Goal: Information Seeking & Learning: Check status

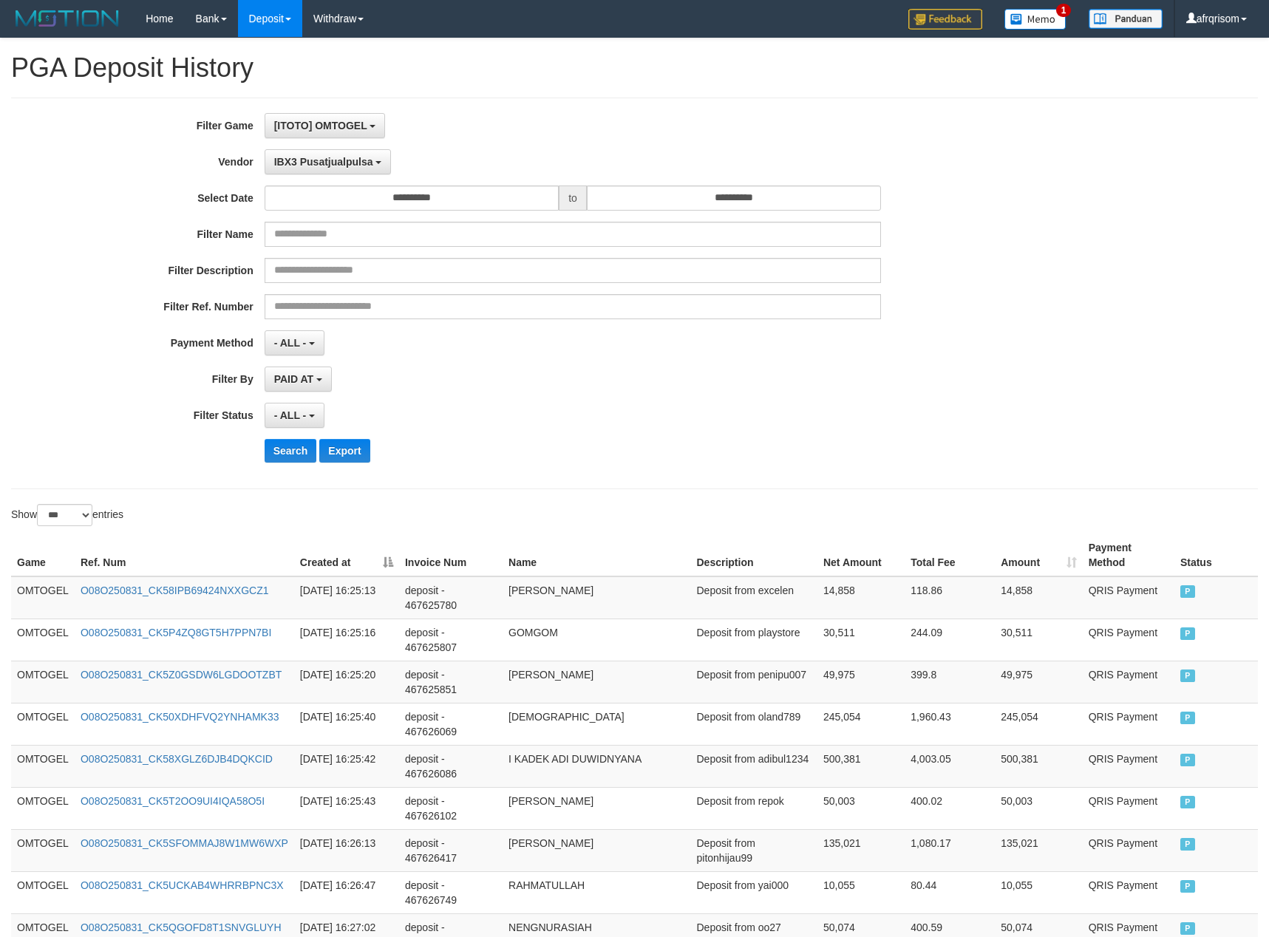
select select "**********"
select select "***"
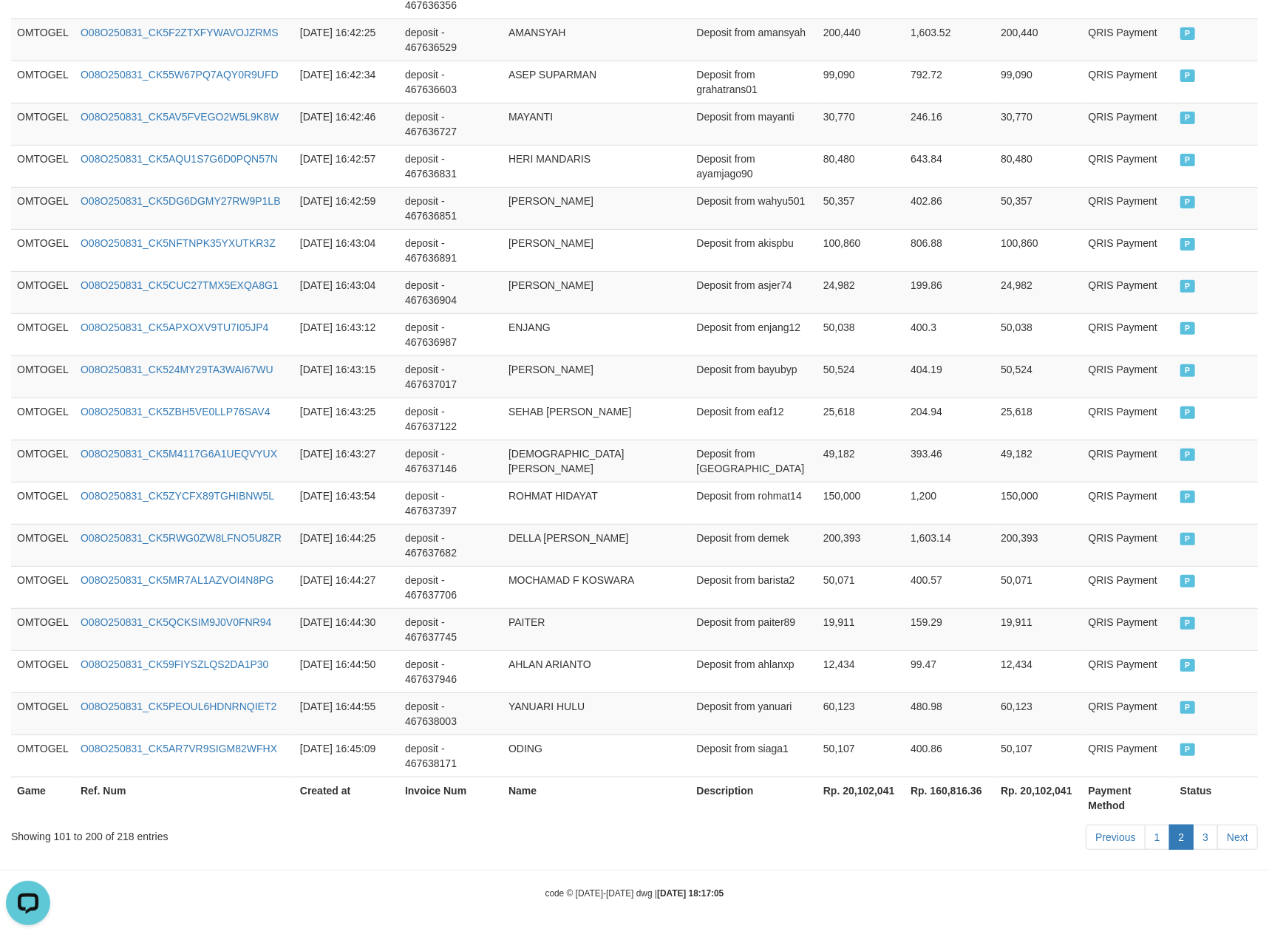
scroll to position [13, 0]
click at [1207, 846] on link "3" at bounding box center [1205, 837] width 25 height 25
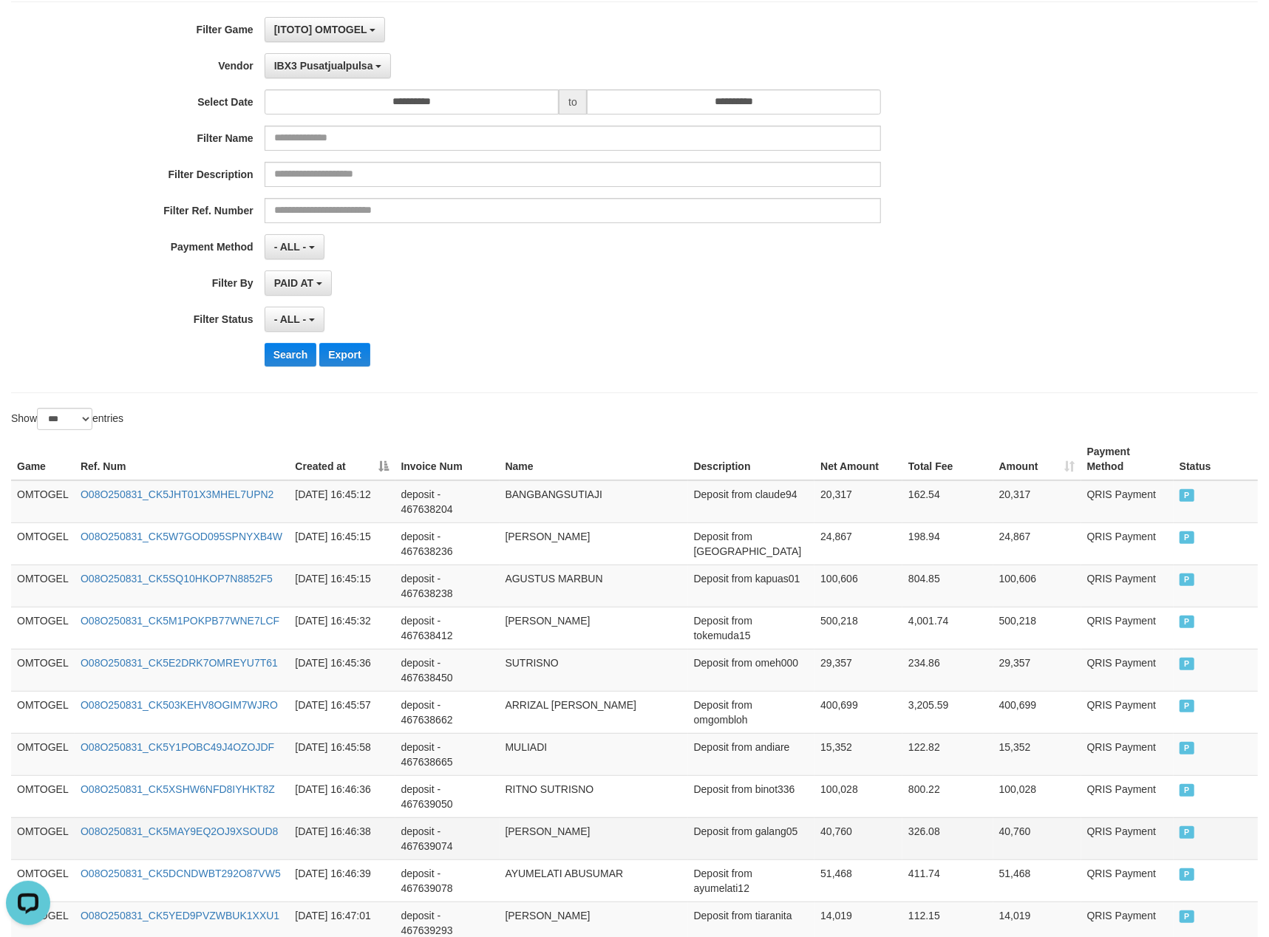
scroll to position [0, 0]
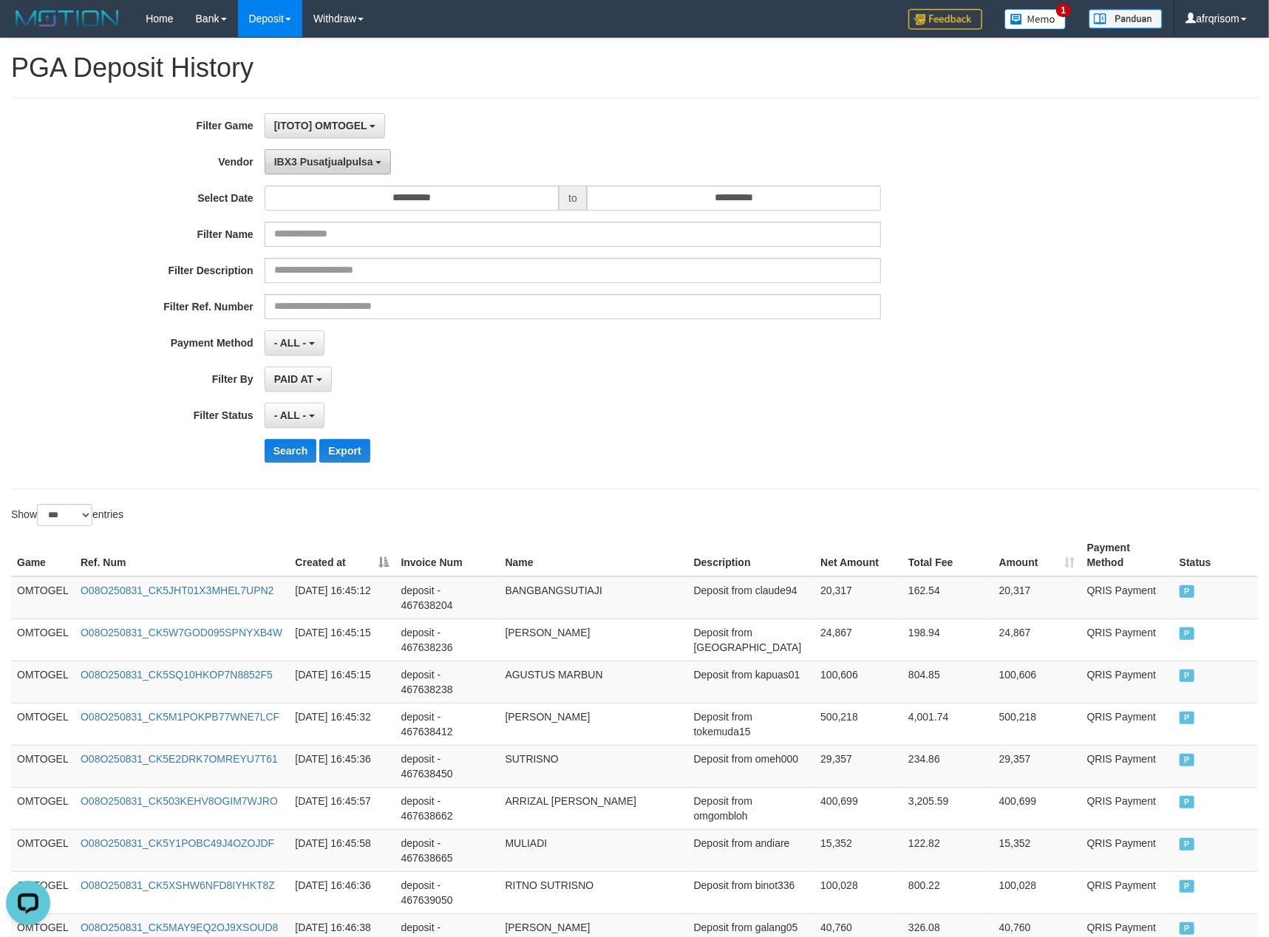
click at [373, 160] on span "IBX3 Pusatjualpulsa" at bounding box center [323, 162] width 99 height 12
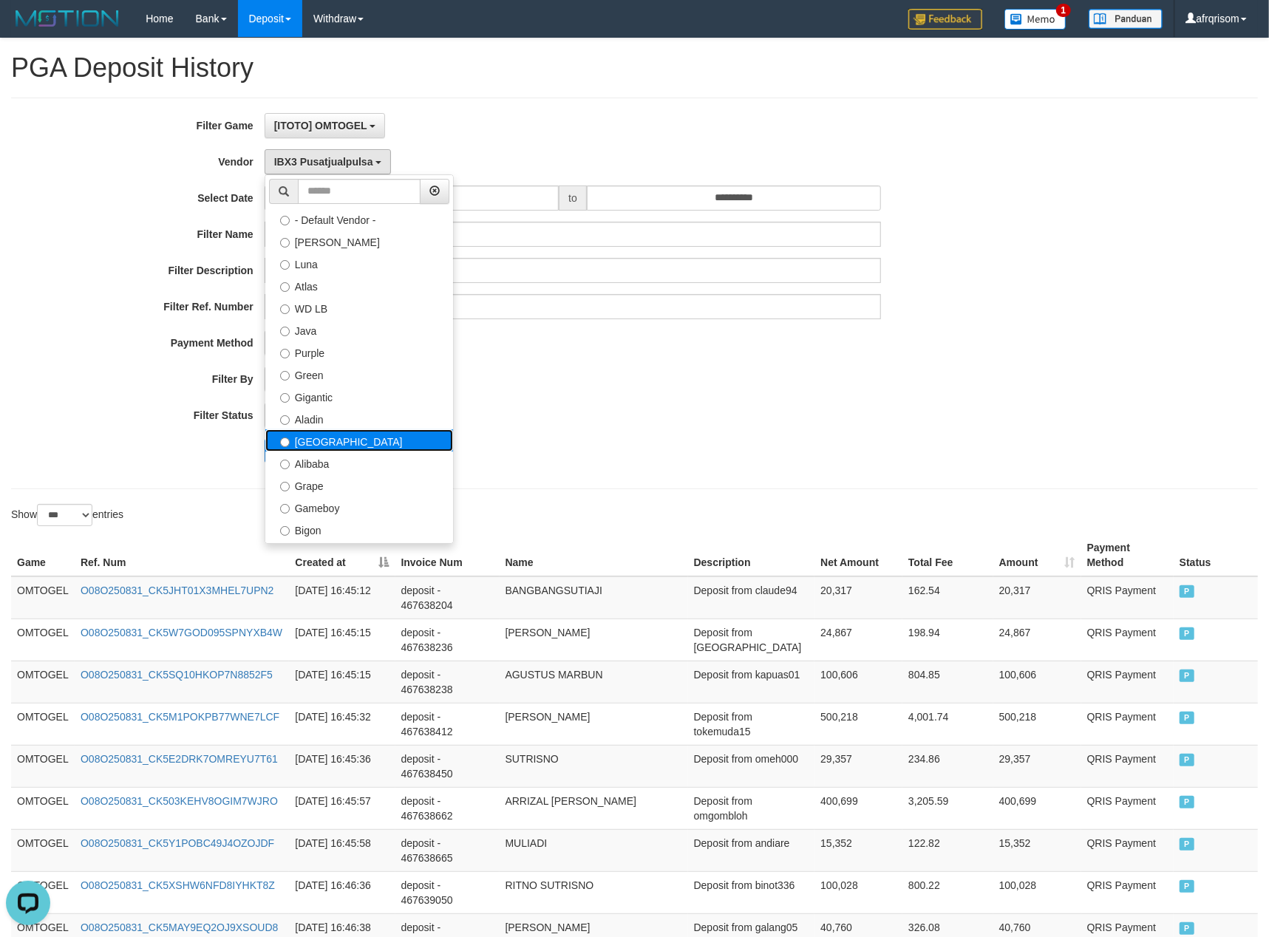
click at [317, 438] on label "[GEOGRAPHIC_DATA]" at bounding box center [359, 441] width 188 height 22
select select "**********"
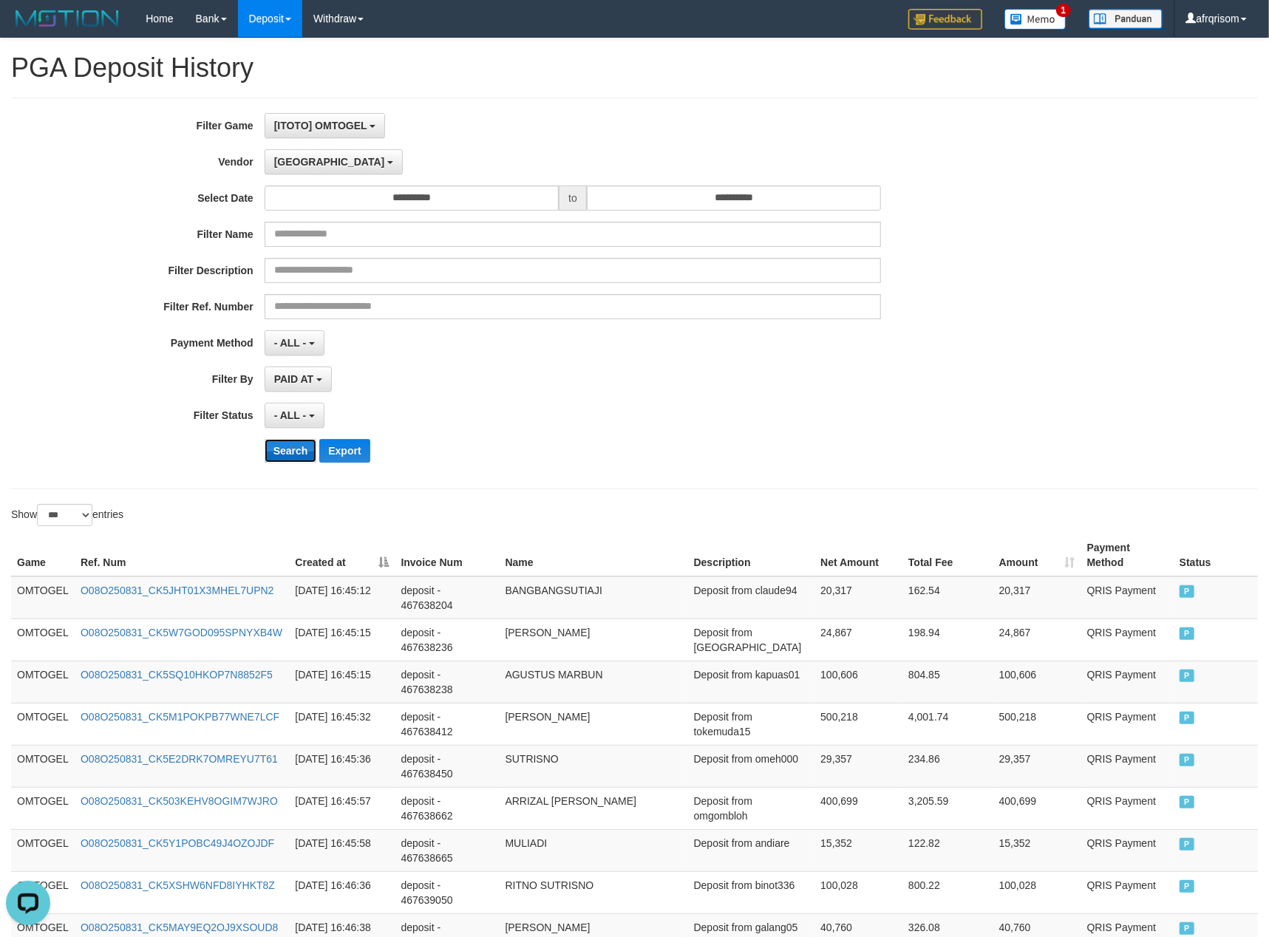
click at [281, 454] on button "Search" at bounding box center [291, 451] width 52 height 24
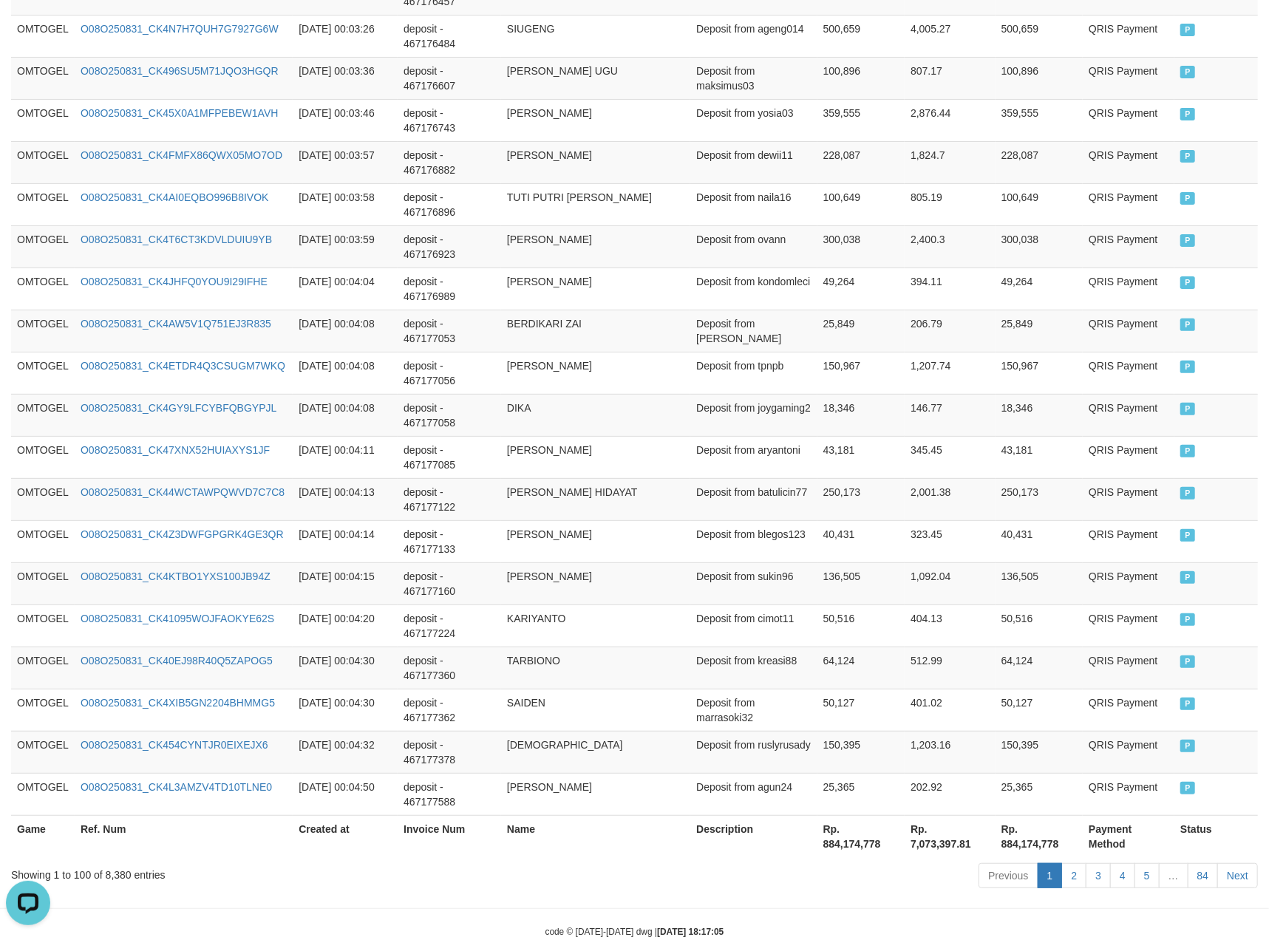
scroll to position [4041, 0]
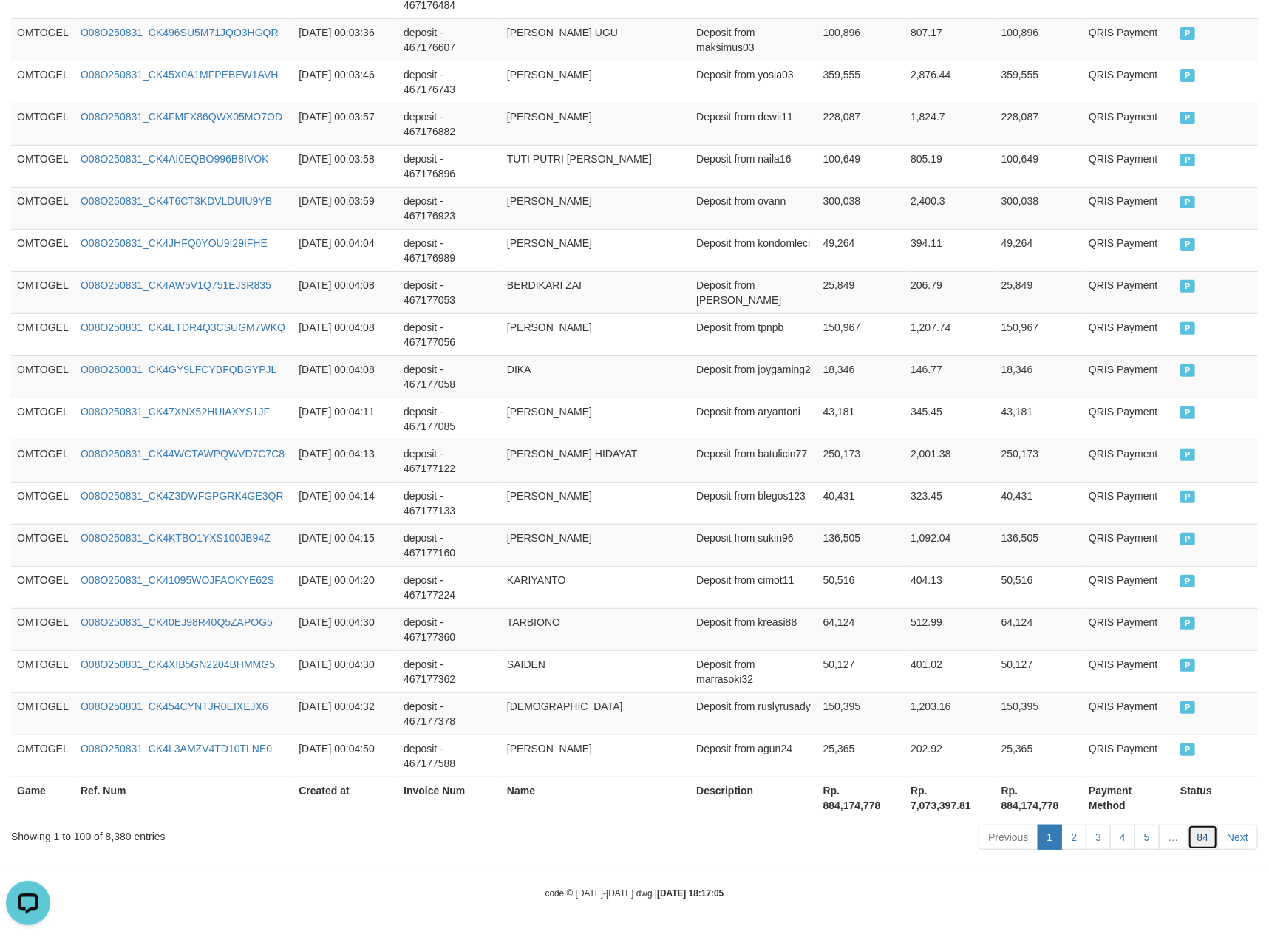
click at [1193, 841] on link "84" at bounding box center [1203, 837] width 31 height 25
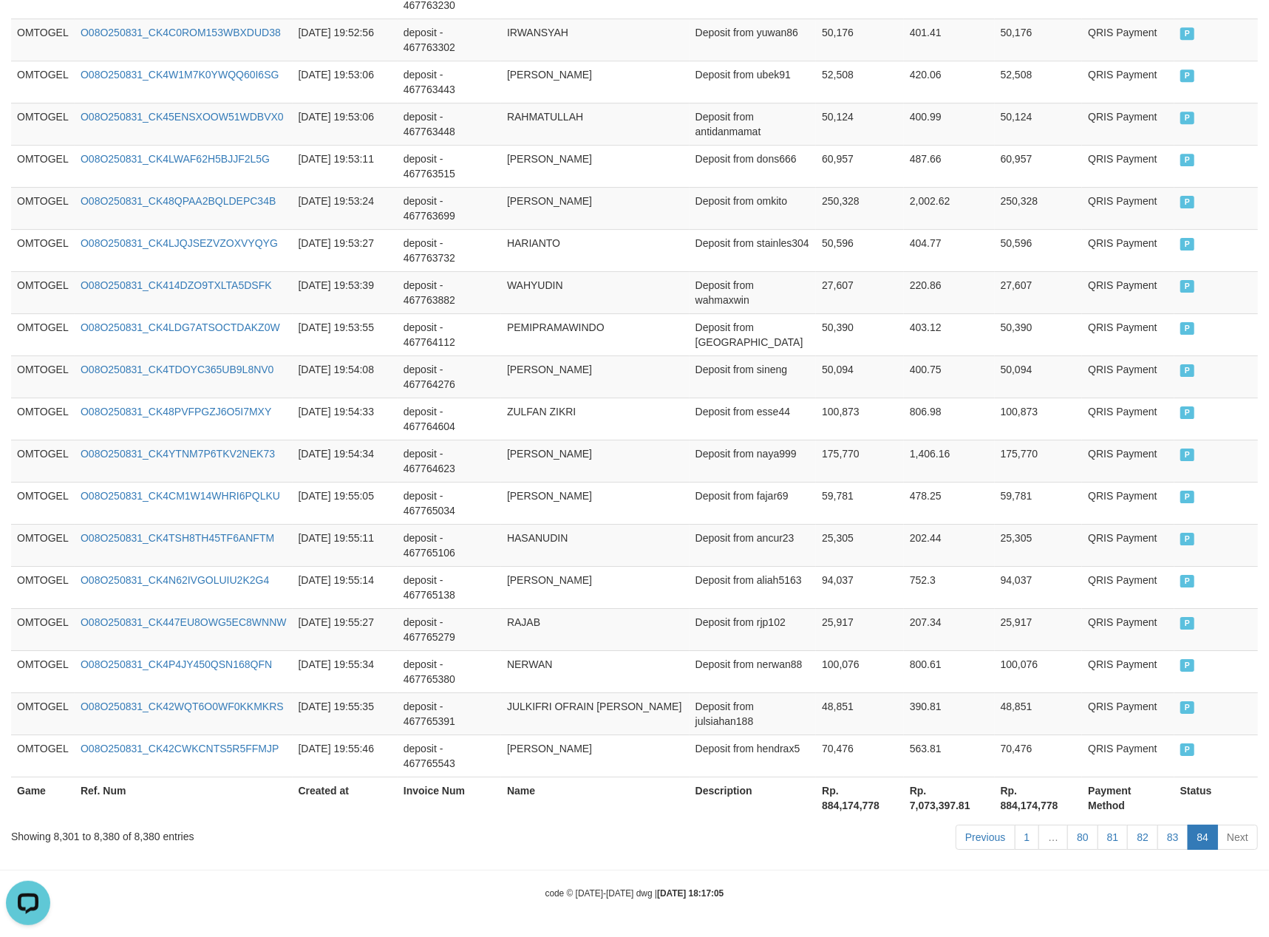
scroll to position [3194, 0]
click at [1017, 846] on link "1" at bounding box center [1027, 837] width 25 height 25
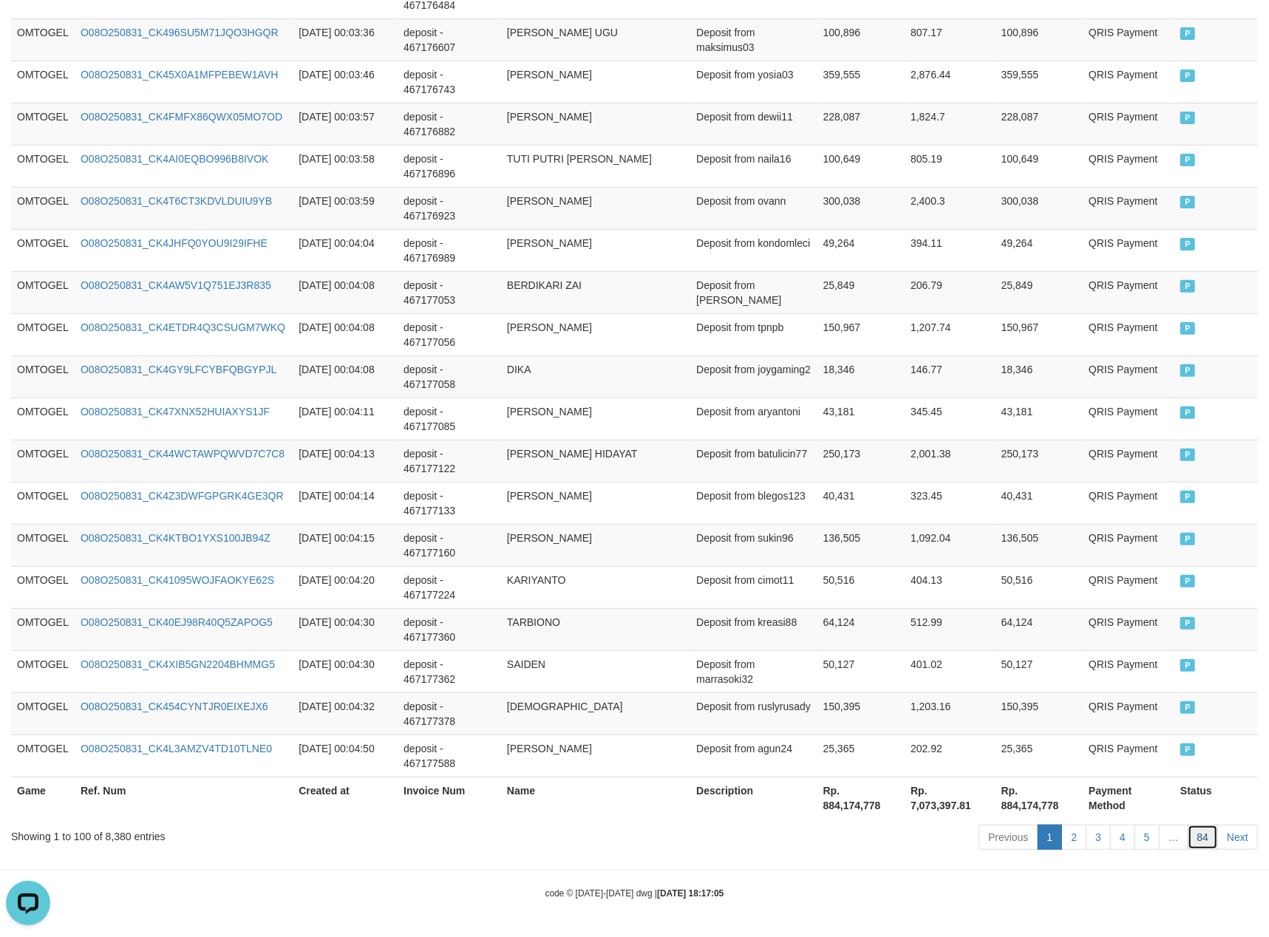
click at [1201, 835] on link "84" at bounding box center [1203, 837] width 31 height 25
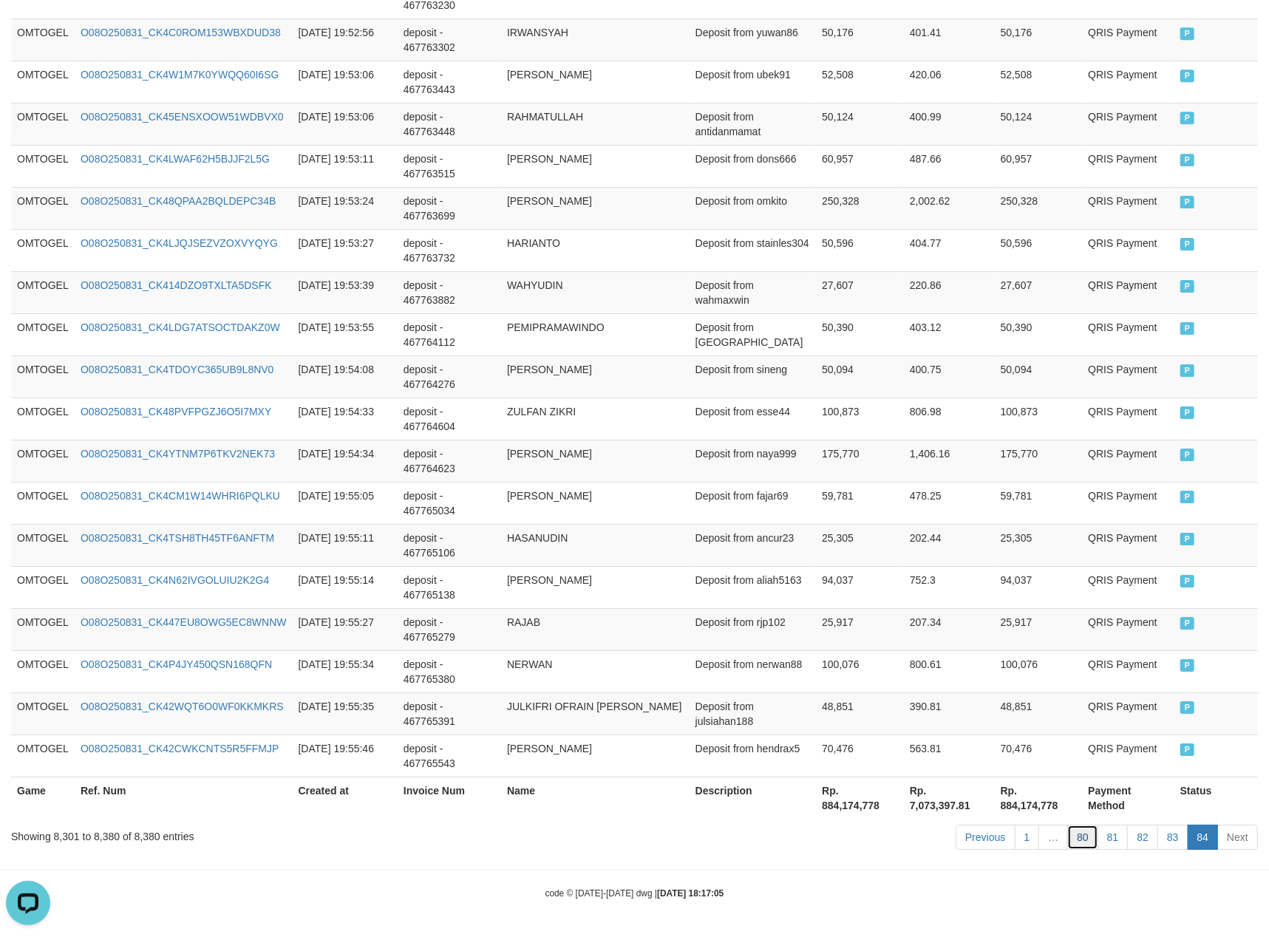
click at [1086, 841] on link "80" at bounding box center [1083, 837] width 31 height 25
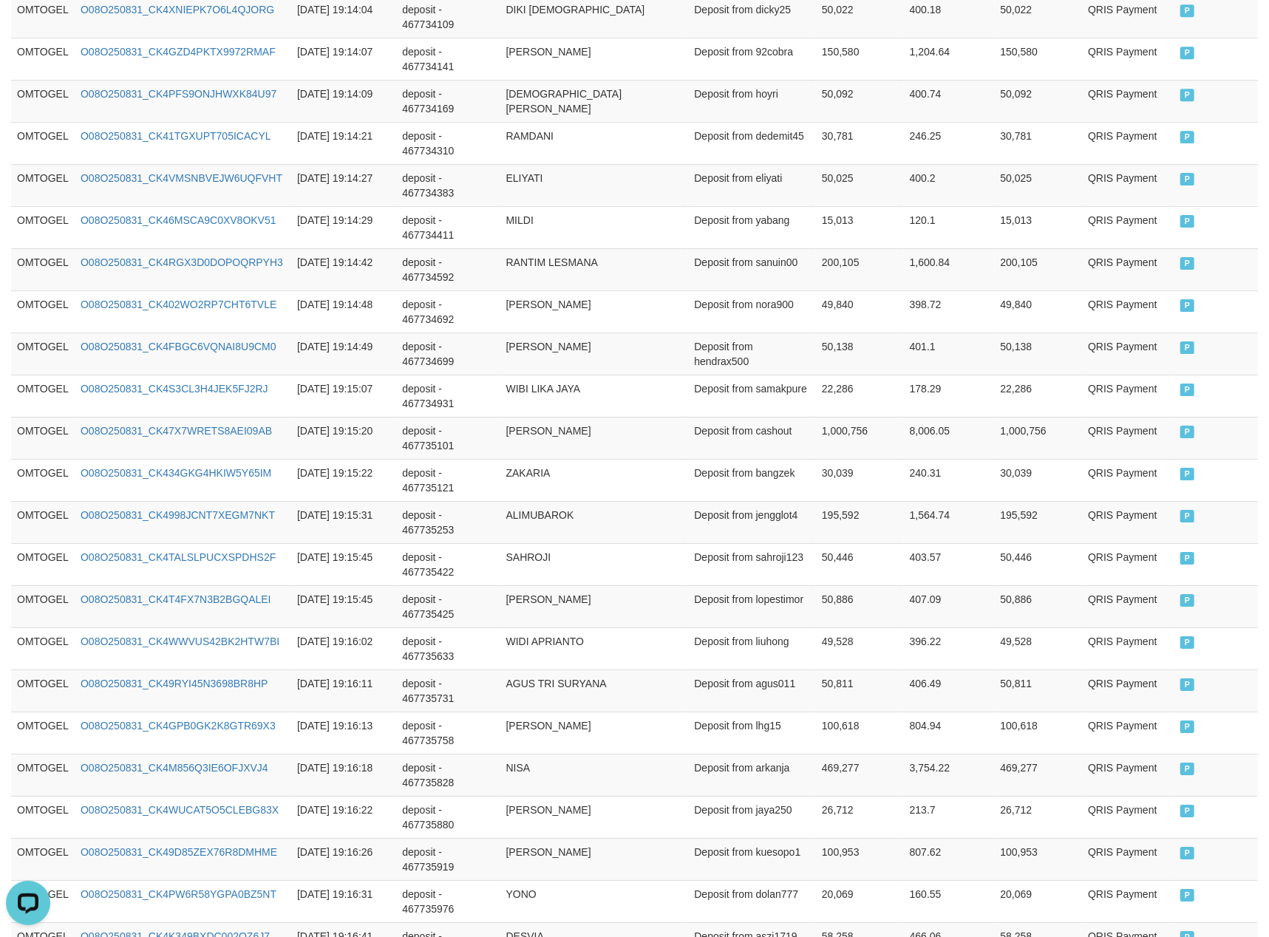
scroll to position [4041, 0]
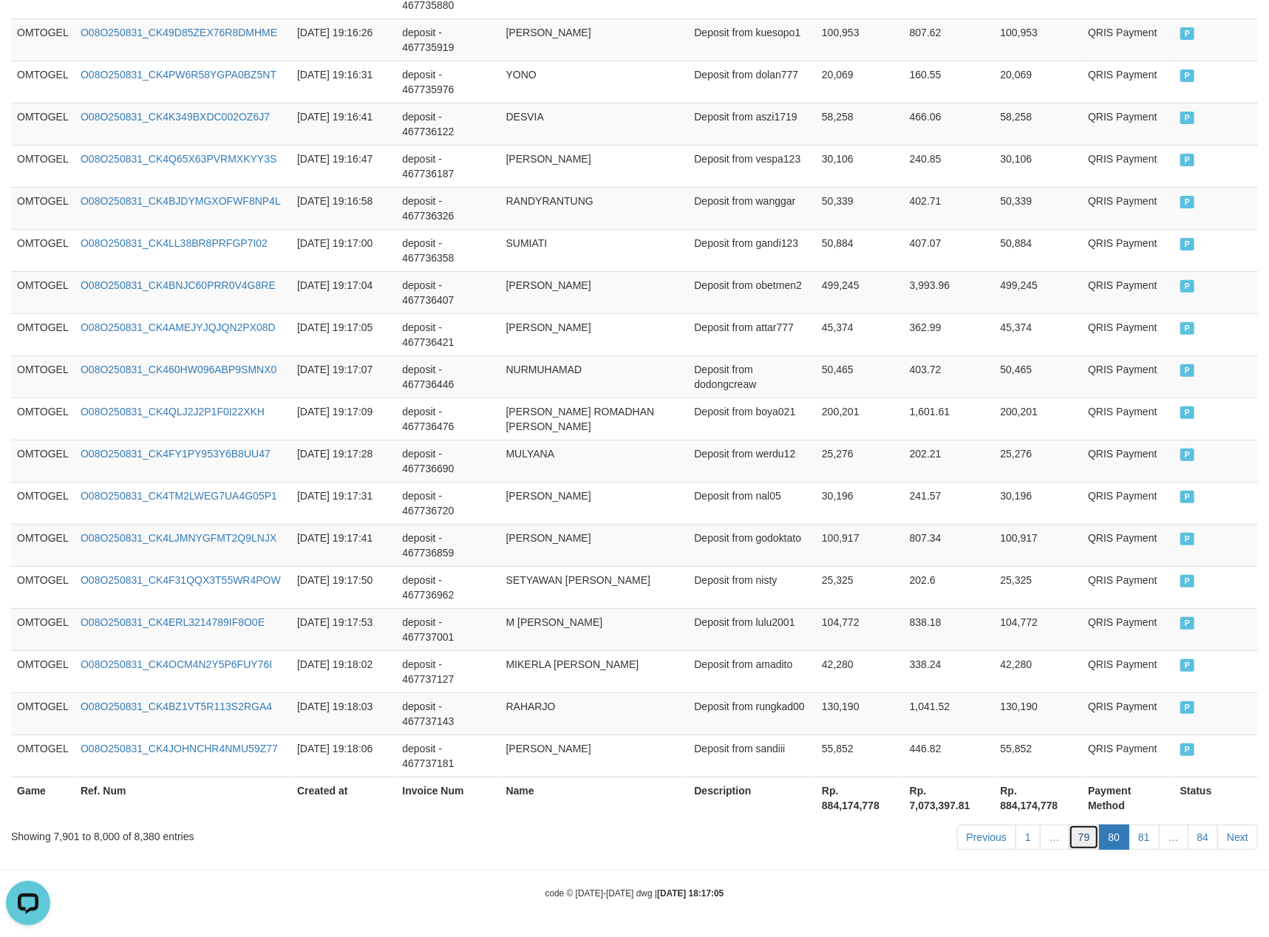
click at [1090, 830] on link "79" at bounding box center [1084, 837] width 31 height 25
click at [1069, 825] on link "79" at bounding box center [1084, 837] width 31 height 25
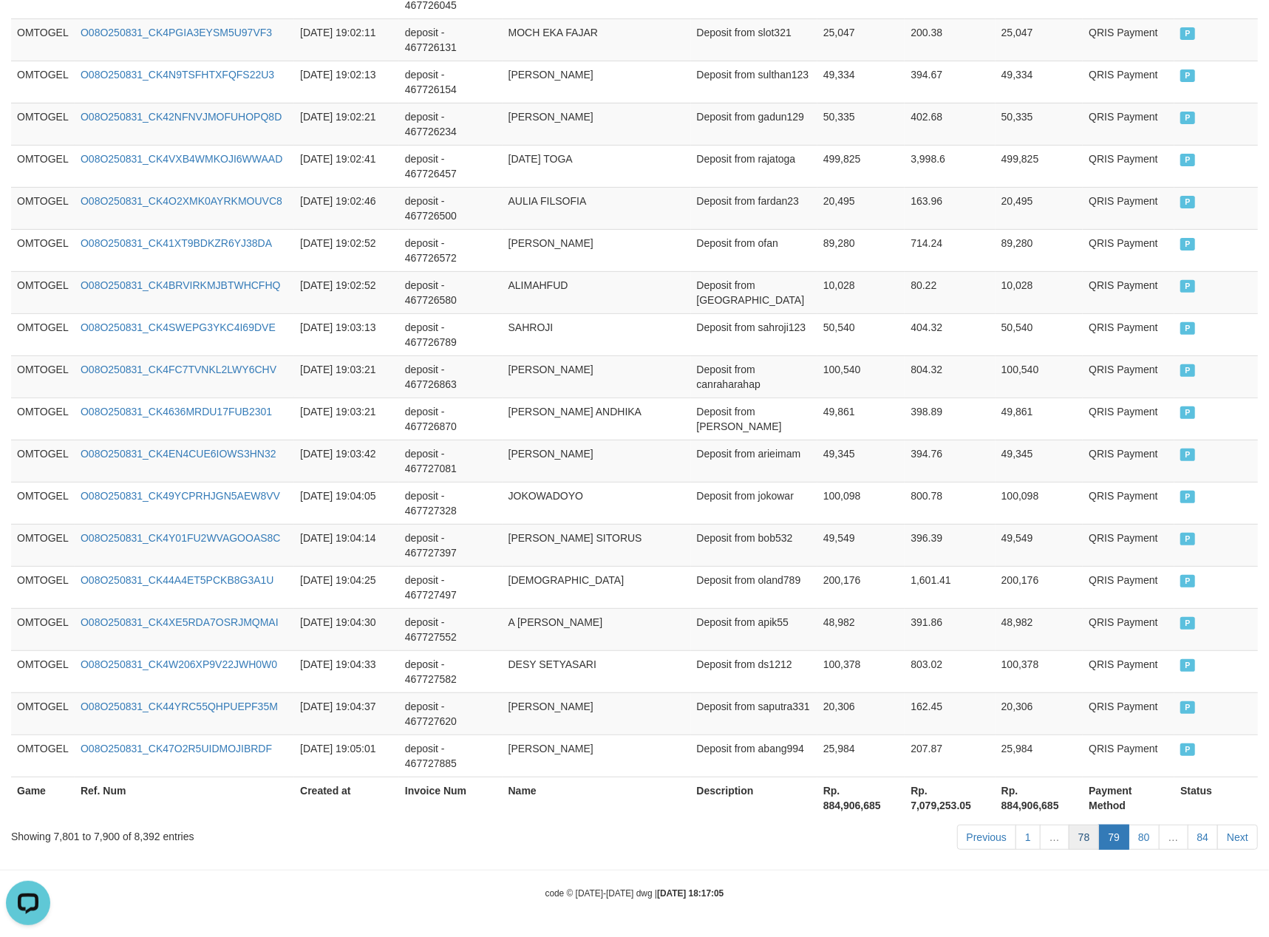
click at [1071, 847] on link "78" at bounding box center [1084, 837] width 31 height 25
click at [1069, 825] on link "78" at bounding box center [1084, 837] width 31 height 25
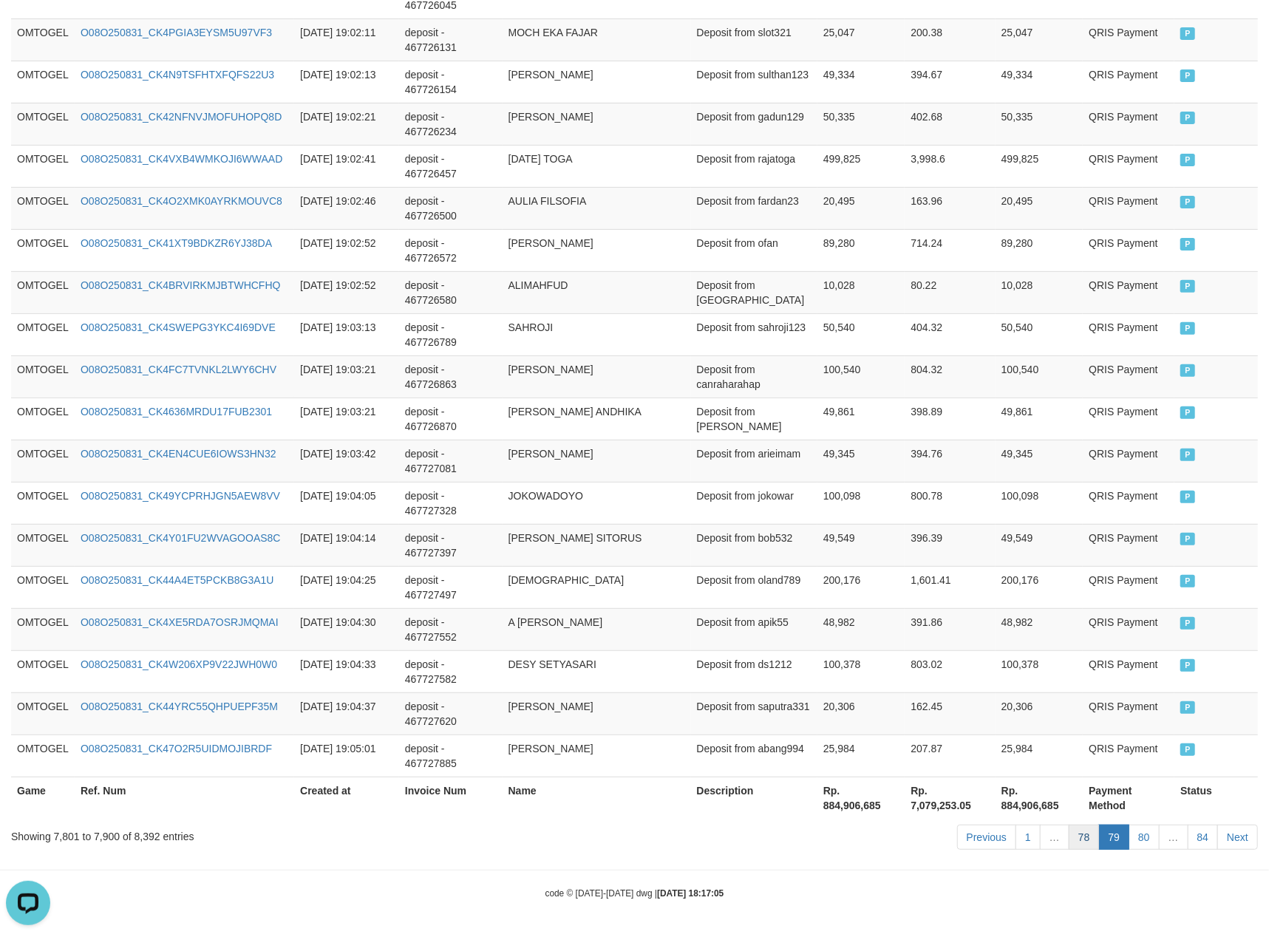
click at [1069, 825] on link "78" at bounding box center [1084, 837] width 31 height 25
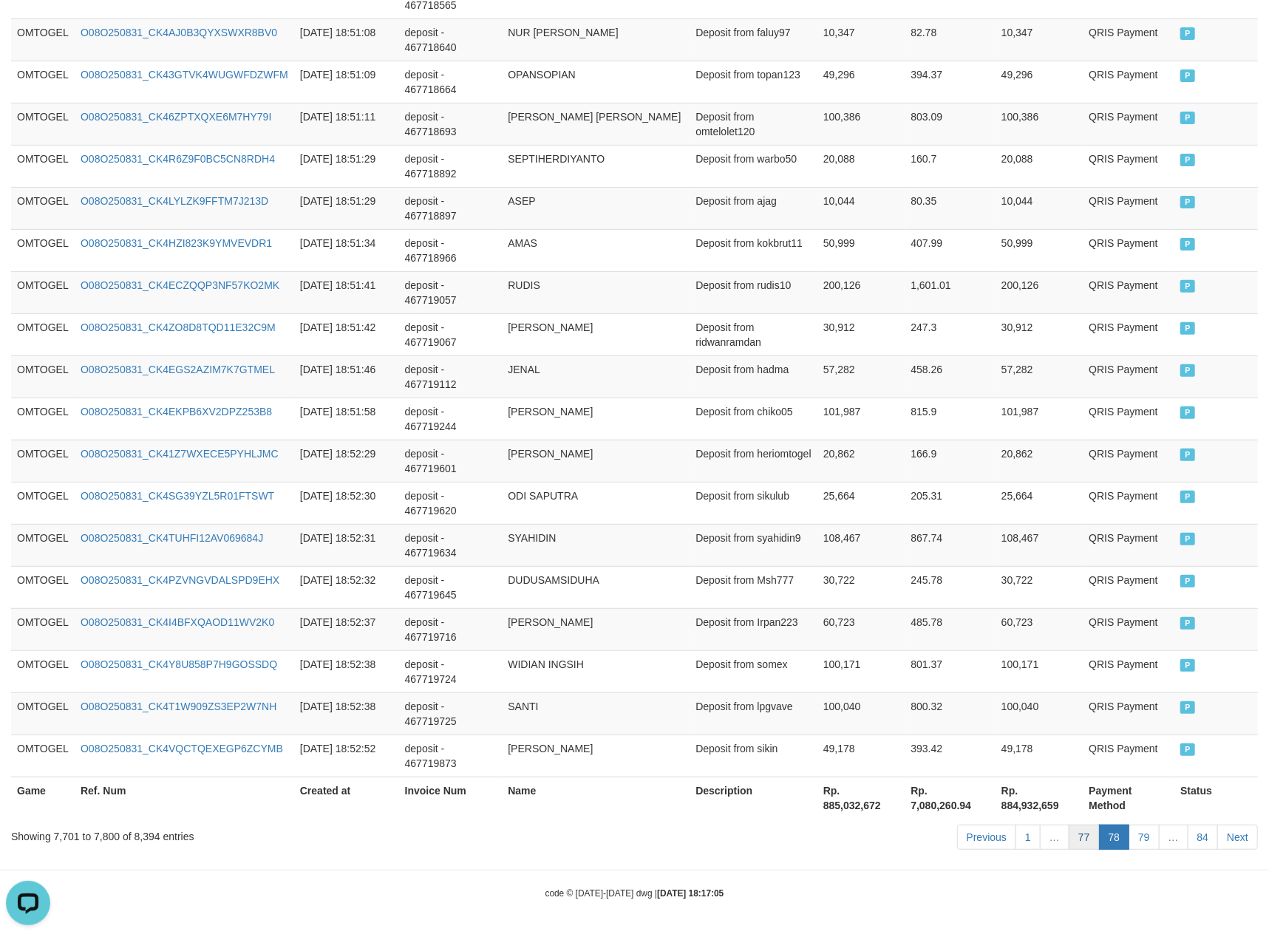
click at [1083, 838] on link "77" at bounding box center [1084, 837] width 31 height 25
click at [1069, 825] on link "77" at bounding box center [1084, 837] width 31 height 25
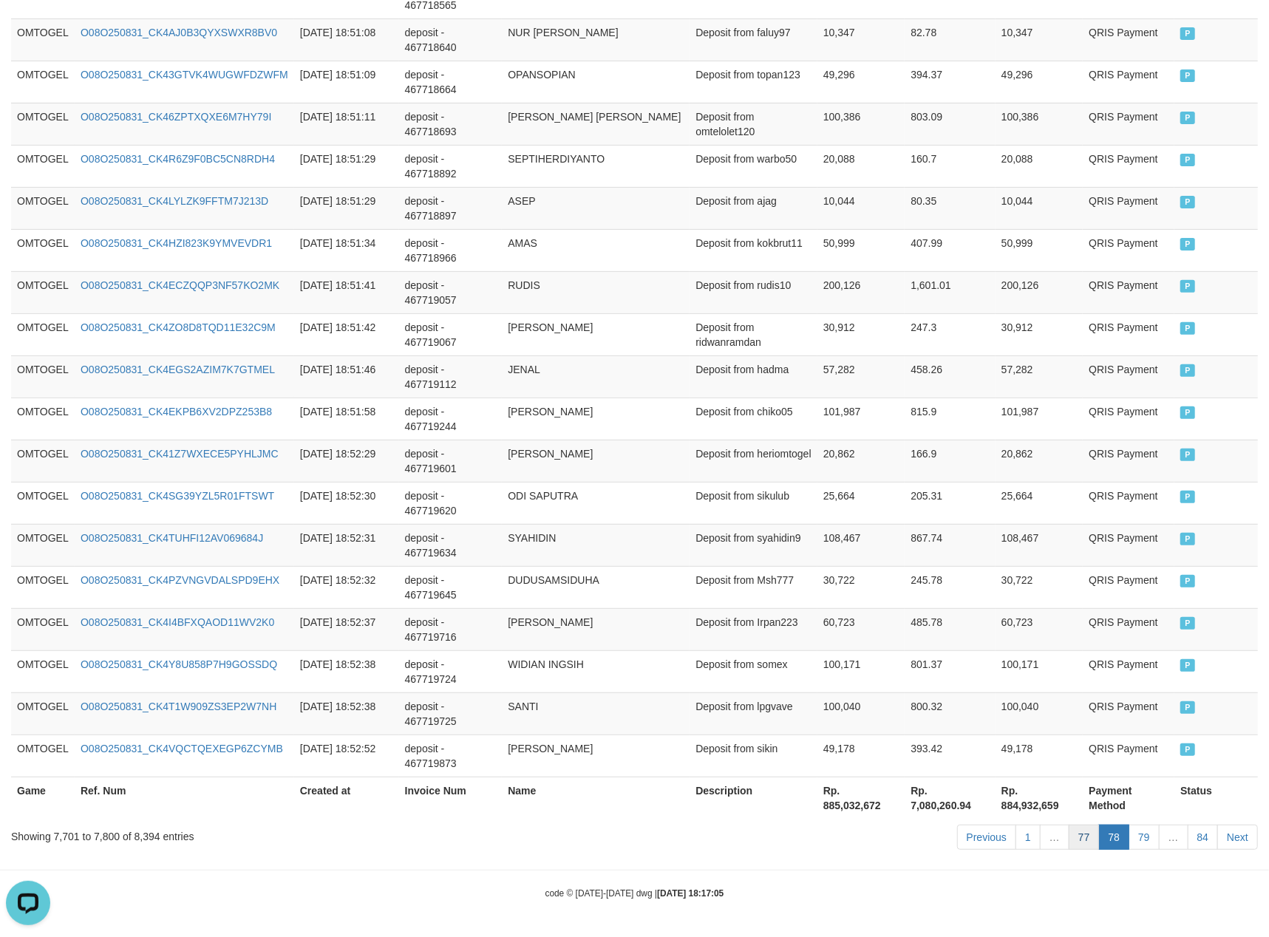
click at [1069, 825] on link "77" at bounding box center [1084, 837] width 31 height 25
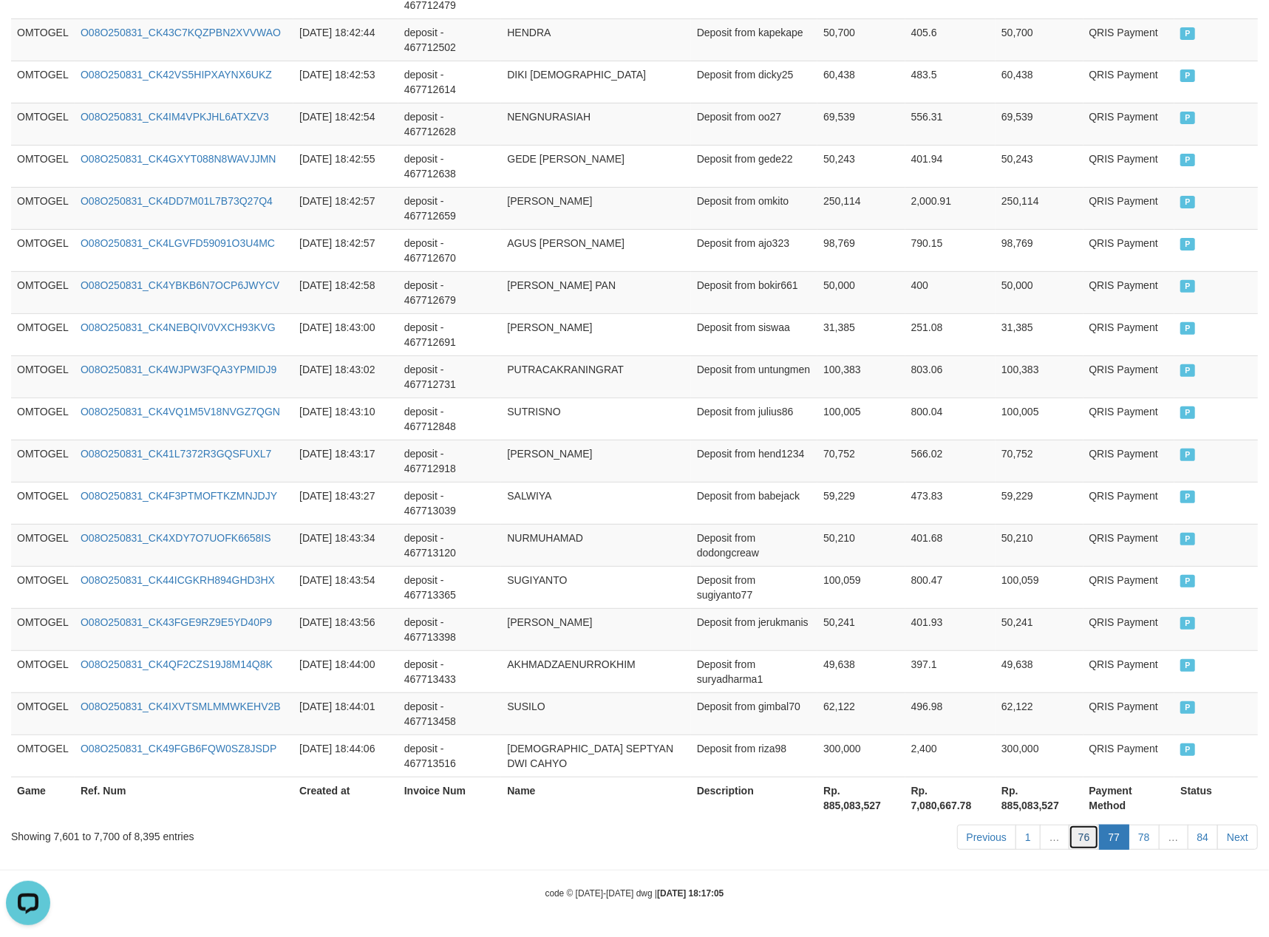
click at [1071, 835] on link "76" at bounding box center [1084, 837] width 31 height 25
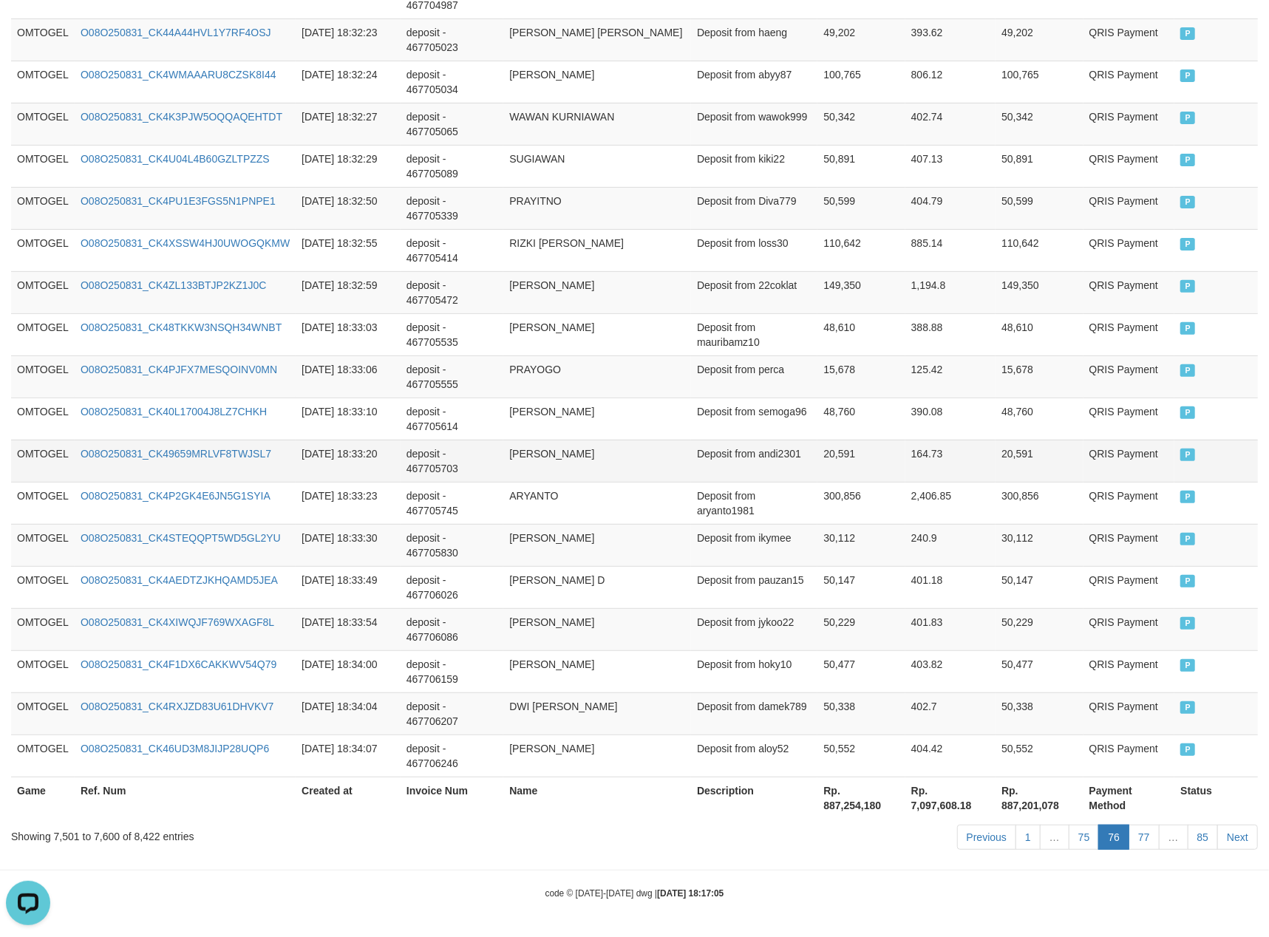
click at [696, 462] on td "Deposit from andi2301" at bounding box center [754, 461] width 126 height 42
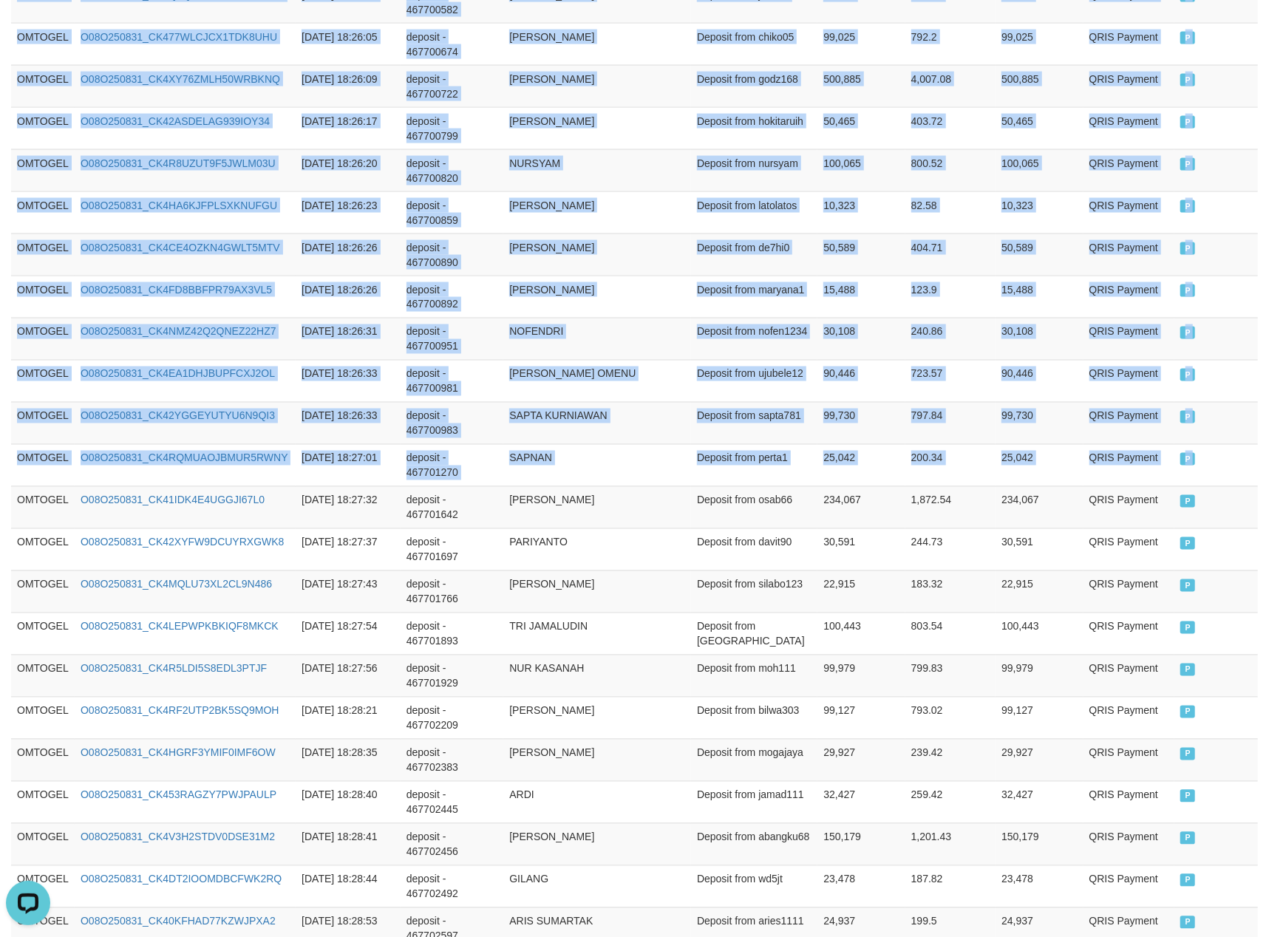
drag, startPoint x: 21, startPoint y: 518, endPoint x: 1291, endPoint y: 503, distance: 1270.3
click at [1269, 503] on html "Toggle navigation Home Bank Account List Load By Website Group [ITOTO] OMTOGEL …" at bounding box center [634, 868] width 1269 height 4951
copy table "Game Ref. Num Created at Invoice Num Name Description Net Amount Total Fee Amou…"
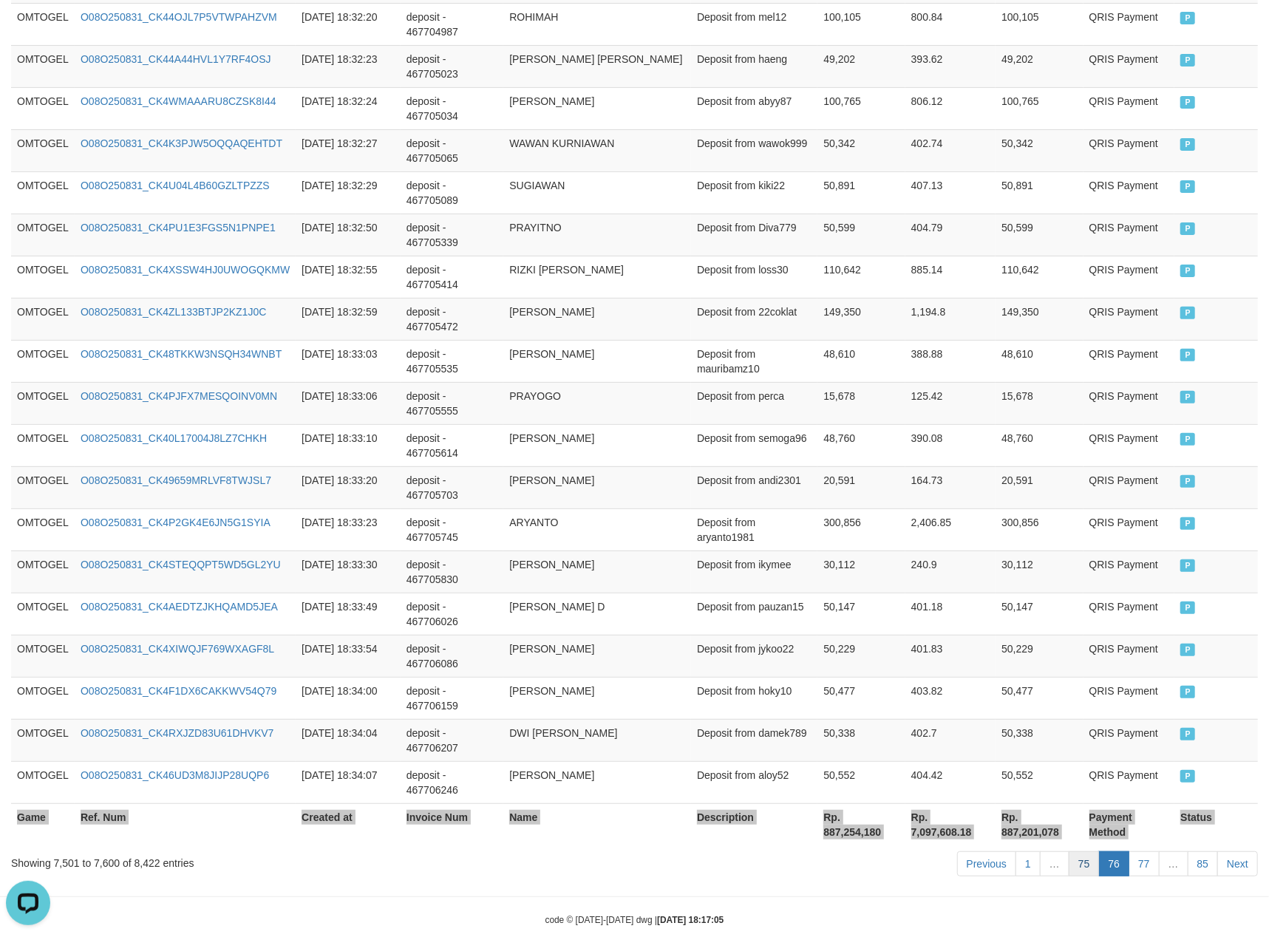
scroll to position [4041, 0]
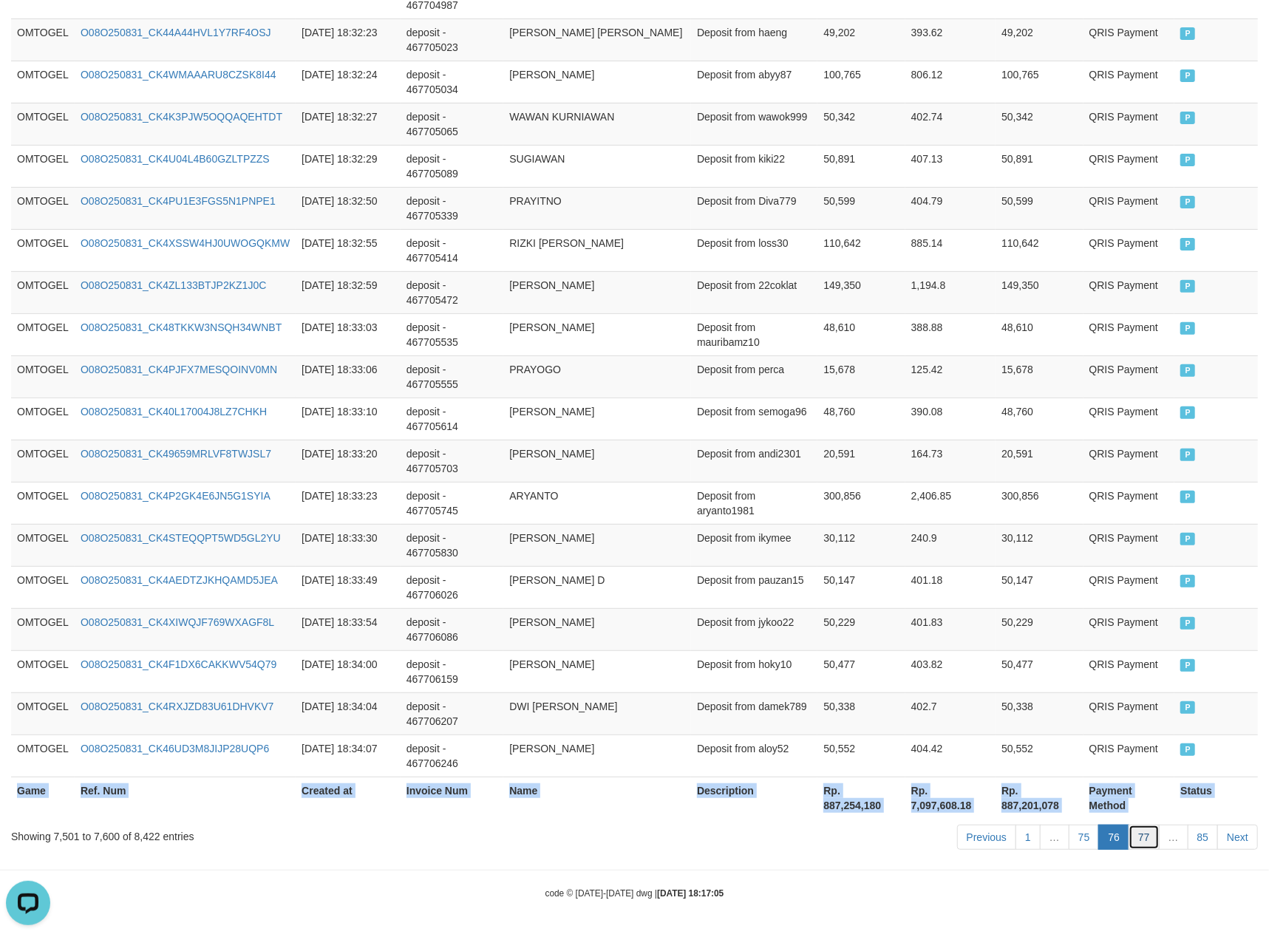
click at [1147, 825] on link "77" at bounding box center [1144, 837] width 31 height 25
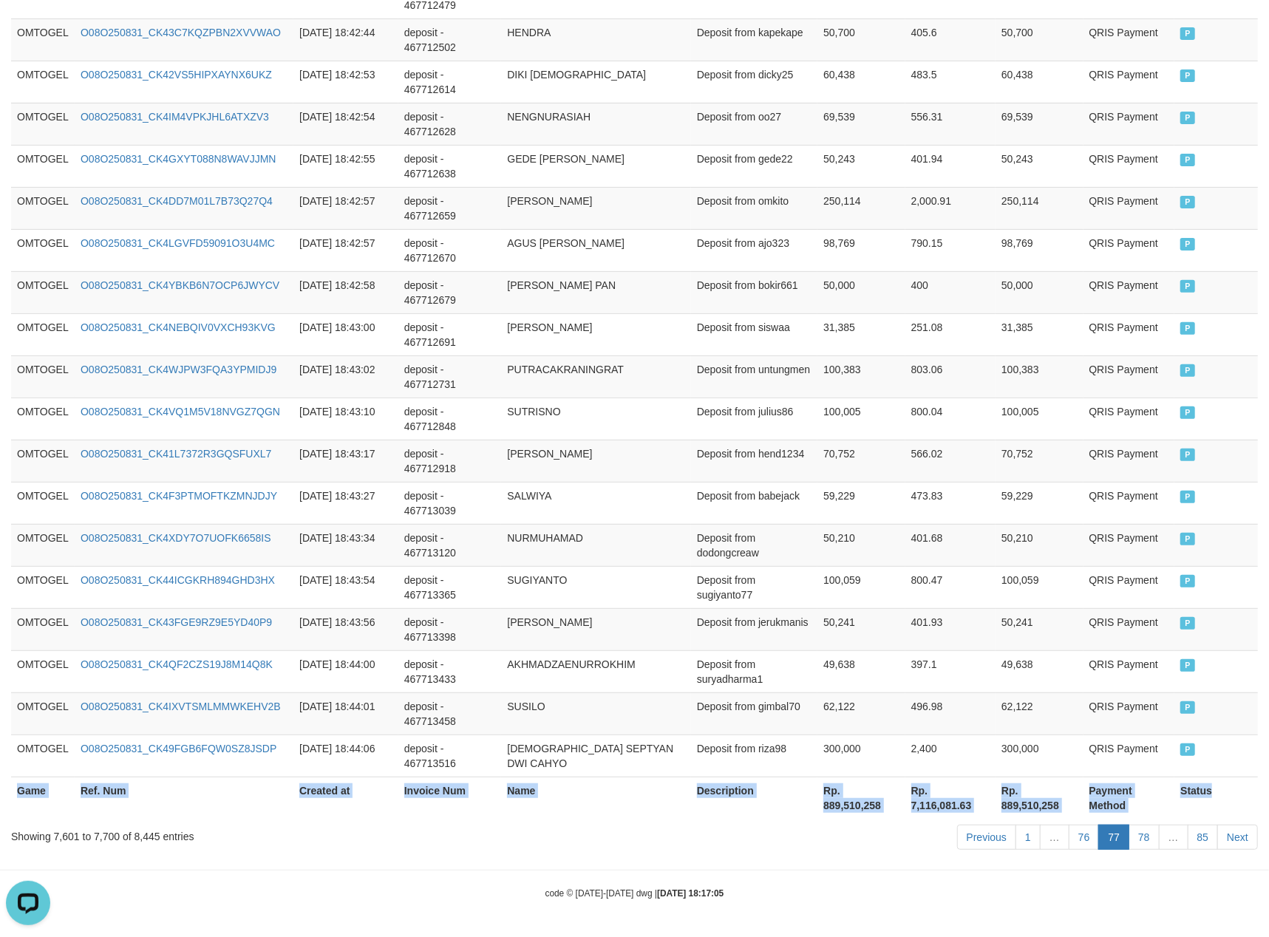
copy table "Game Ref. Num Created at Invoice Num Name Description Net Amount Total Fee Amou…"
click at [1142, 832] on link "78" at bounding box center [1144, 837] width 31 height 25
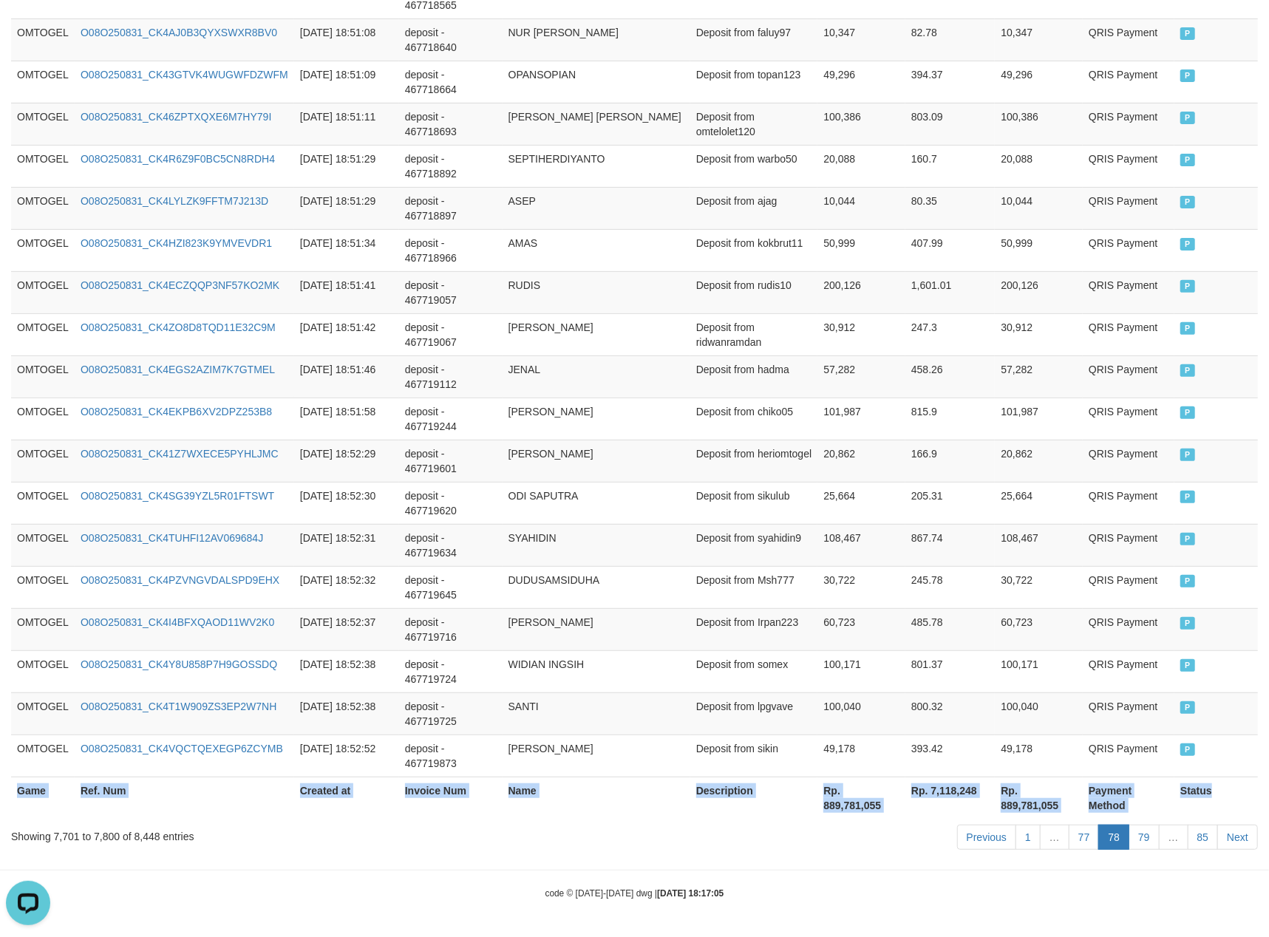
copy table "Game Ref. Num Created at Invoice Num Name Description Net Amount Total Fee Amou…"
click at [1136, 837] on link "79" at bounding box center [1144, 837] width 31 height 25
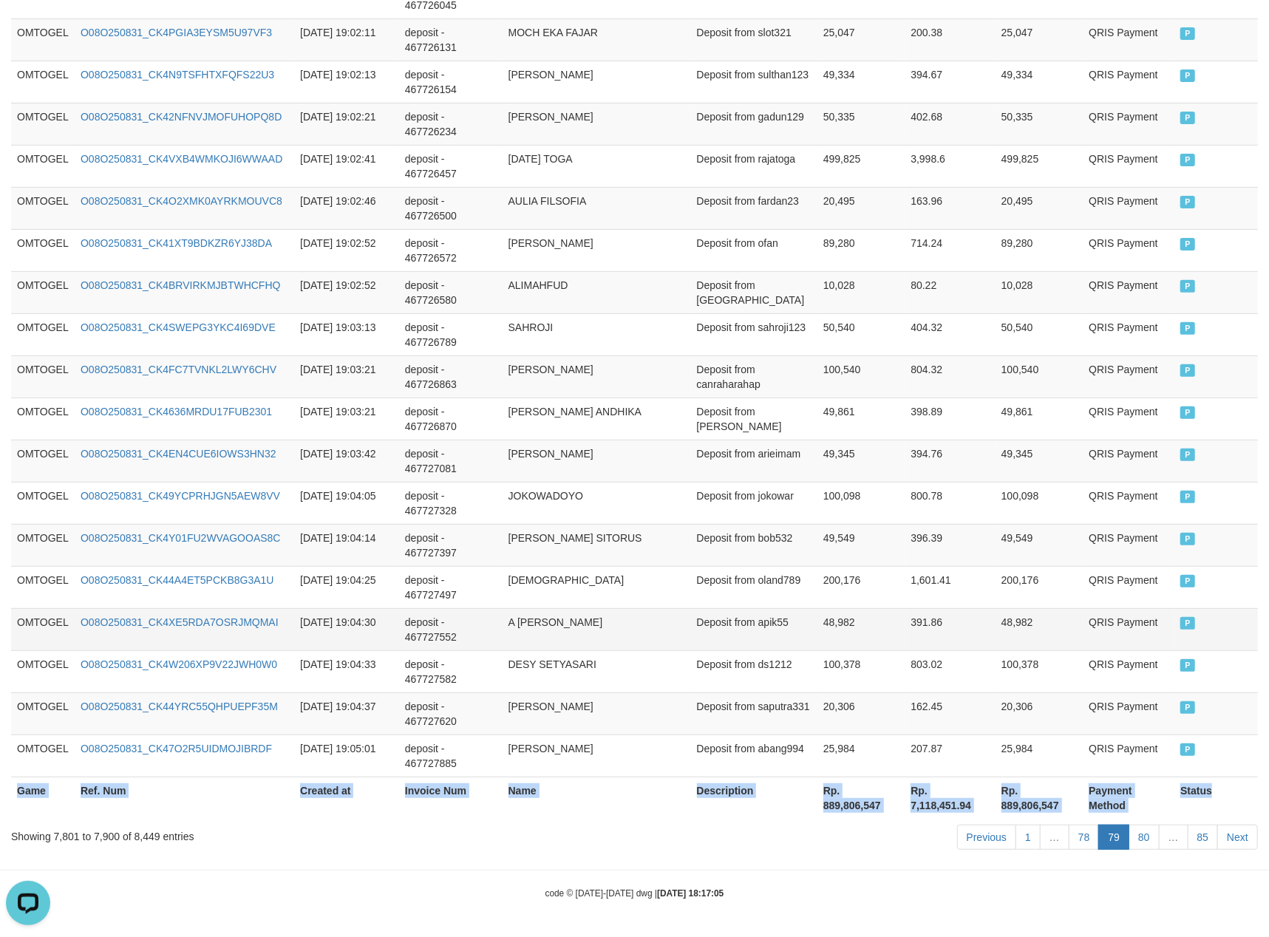
copy table "Game Ref. Num Created at Invoice Num Name Description Net Amount Total Fee Amou…"
click at [1115, 843] on link "79" at bounding box center [1114, 837] width 31 height 25
click at [1146, 830] on link "80" at bounding box center [1144, 837] width 31 height 25
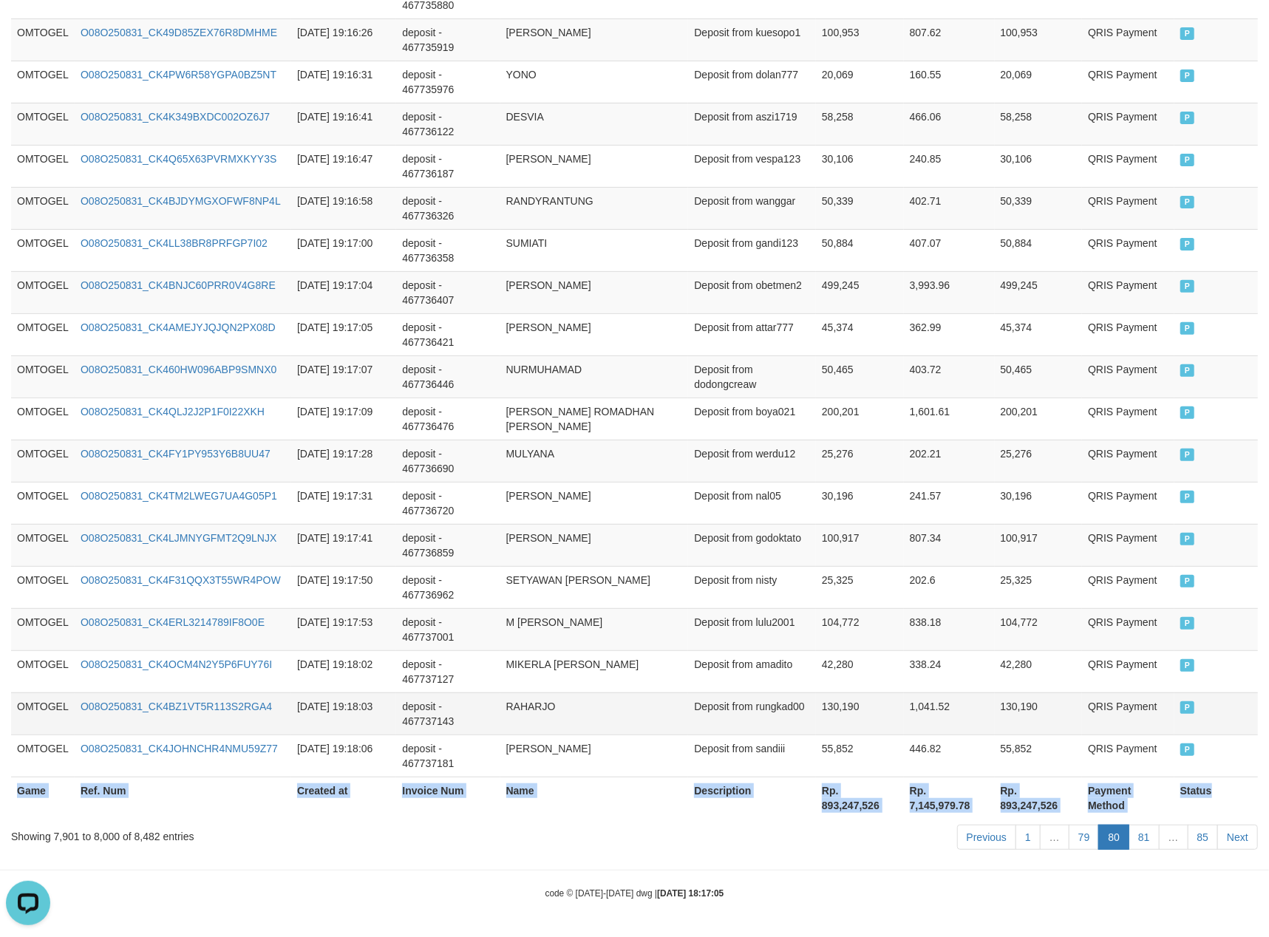
copy table "Game Ref. Num Created at Invoice Num Name Description Net Amount Total Fee Amou…"
click at [1134, 835] on link "81" at bounding box center [1144, 837] width 31 height 25
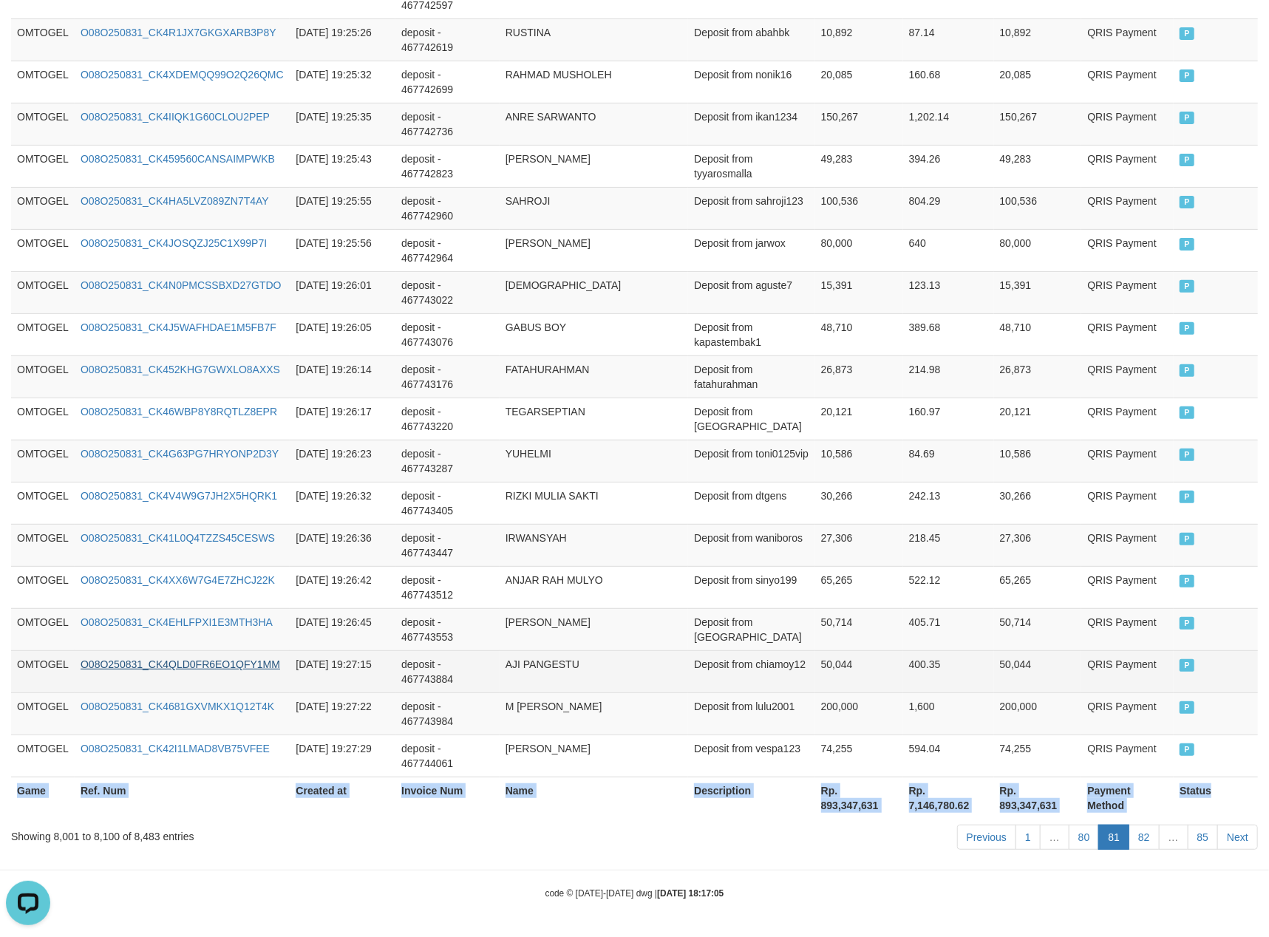
copy table "Game Ref. Num Created at Invoice Num Name Description Net Amount Total Fee Amou…"
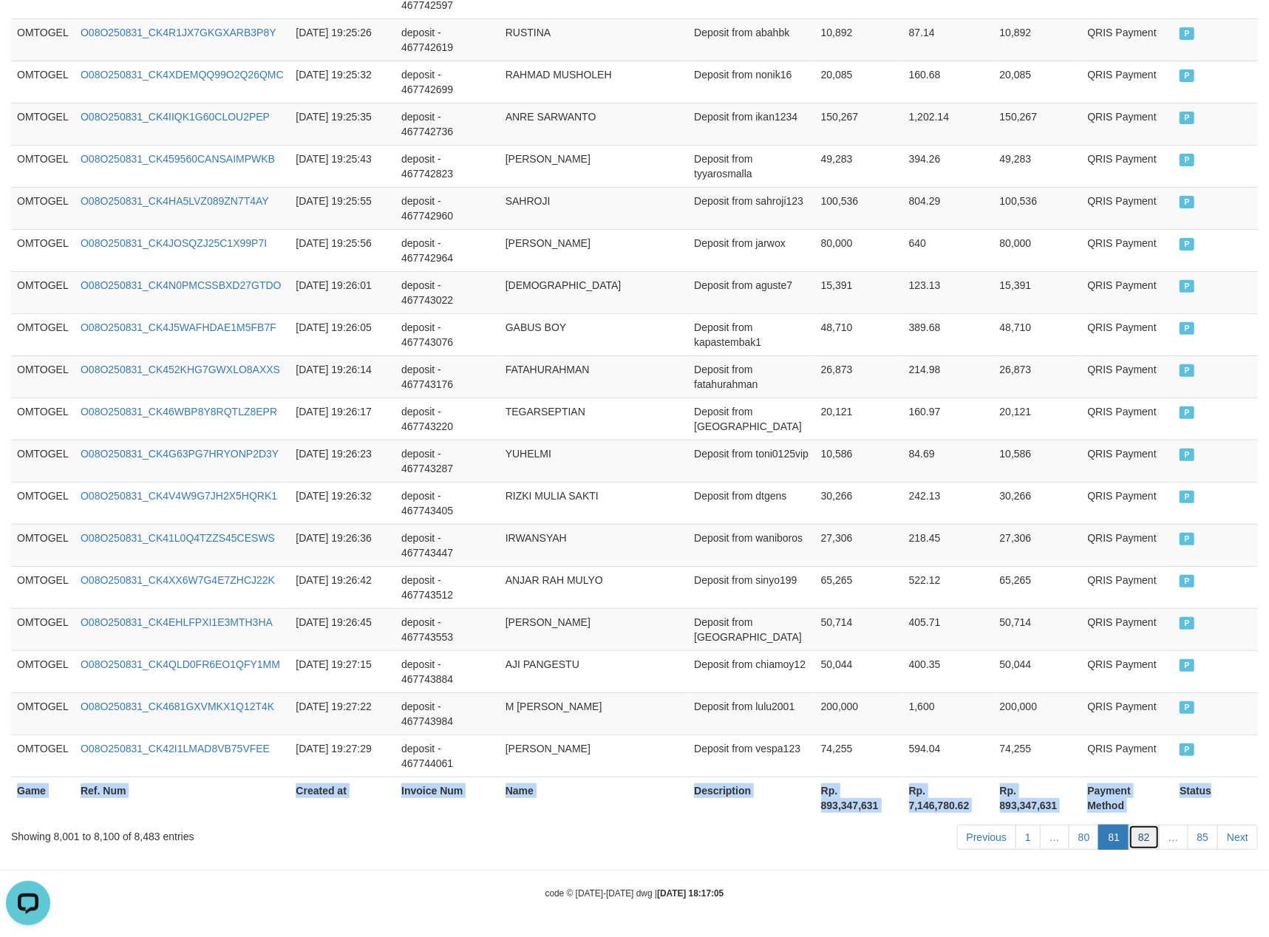
click at [1148, 838] on link "82" at bounding box center [1144, 837] width 31 height 25
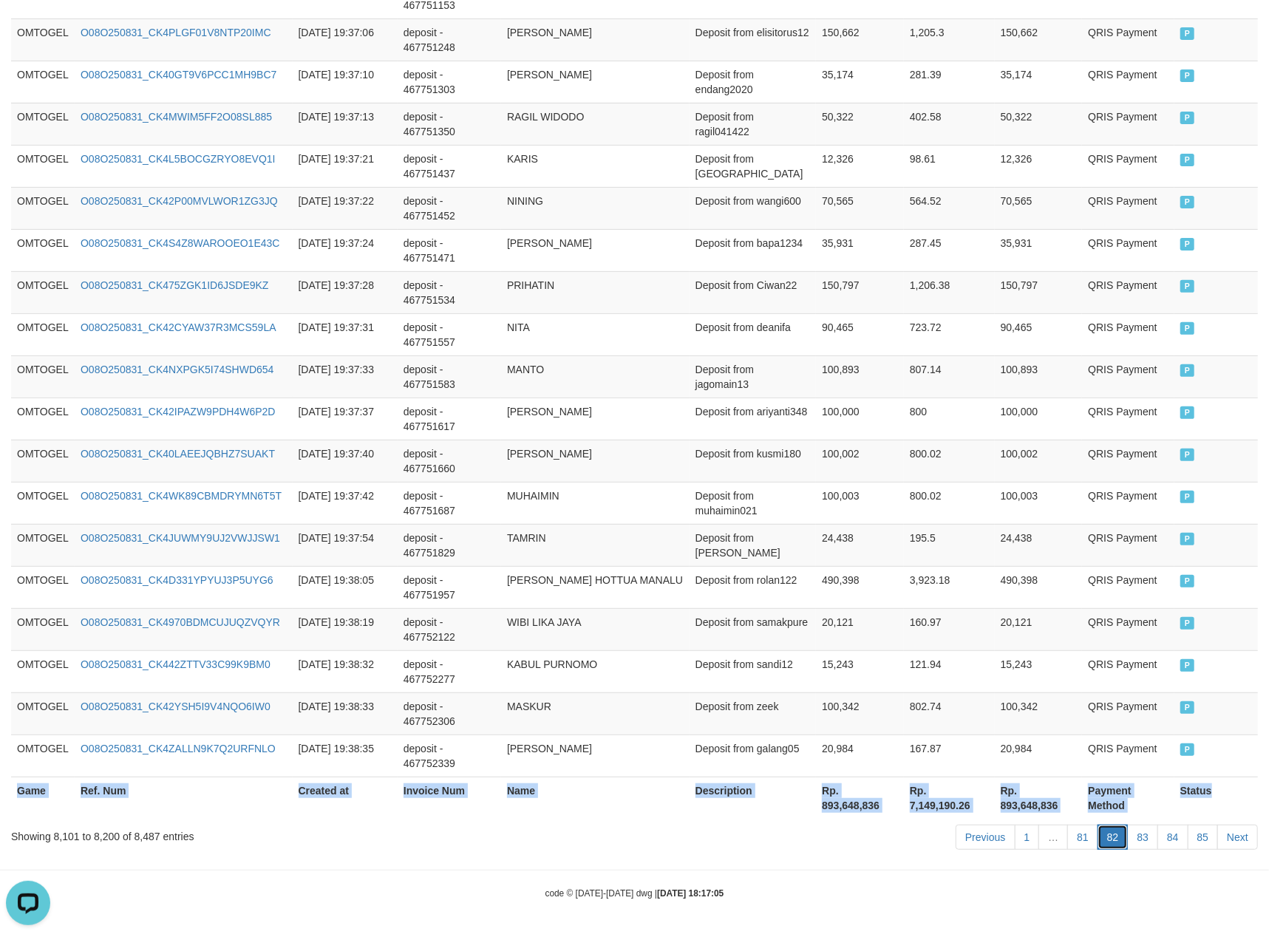
click at [1110, 835] on link "82" at bounding box center [1113, 837] width 31 height 25
copy table "Game Ref. Num Created at Invoice Num Name Description Net Amount Total Fee Amou…"
click at [1146, 838] on link "83" at bounding box center [1142, 837] width 31 height 25
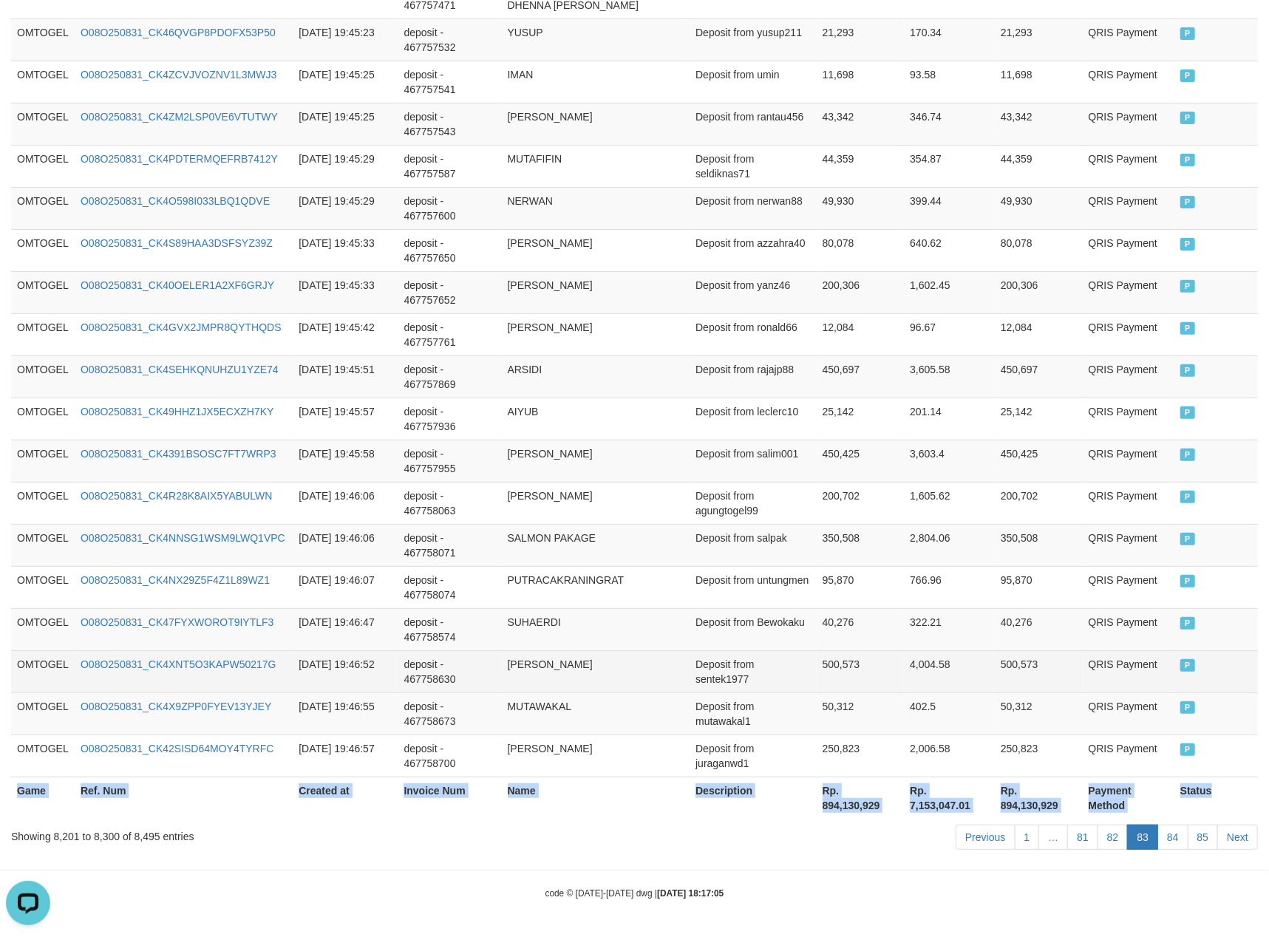
copy table "Game Ref. Num Created at Invoice Num Name Description Net Amount Total Fee Amou…"
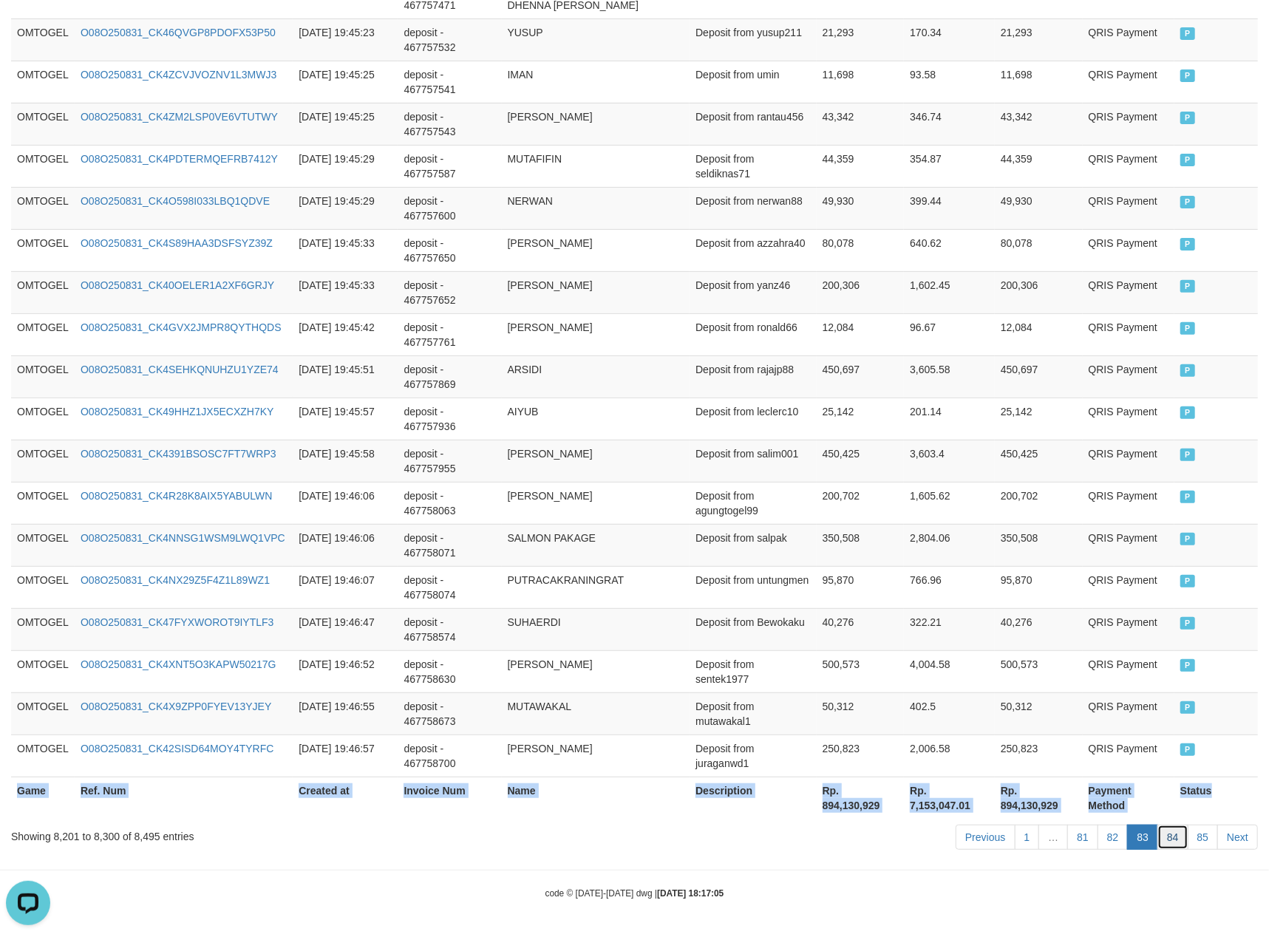
click at [1171, 832] on link "84" at bounding box center [1173, 837] width 31 height 25
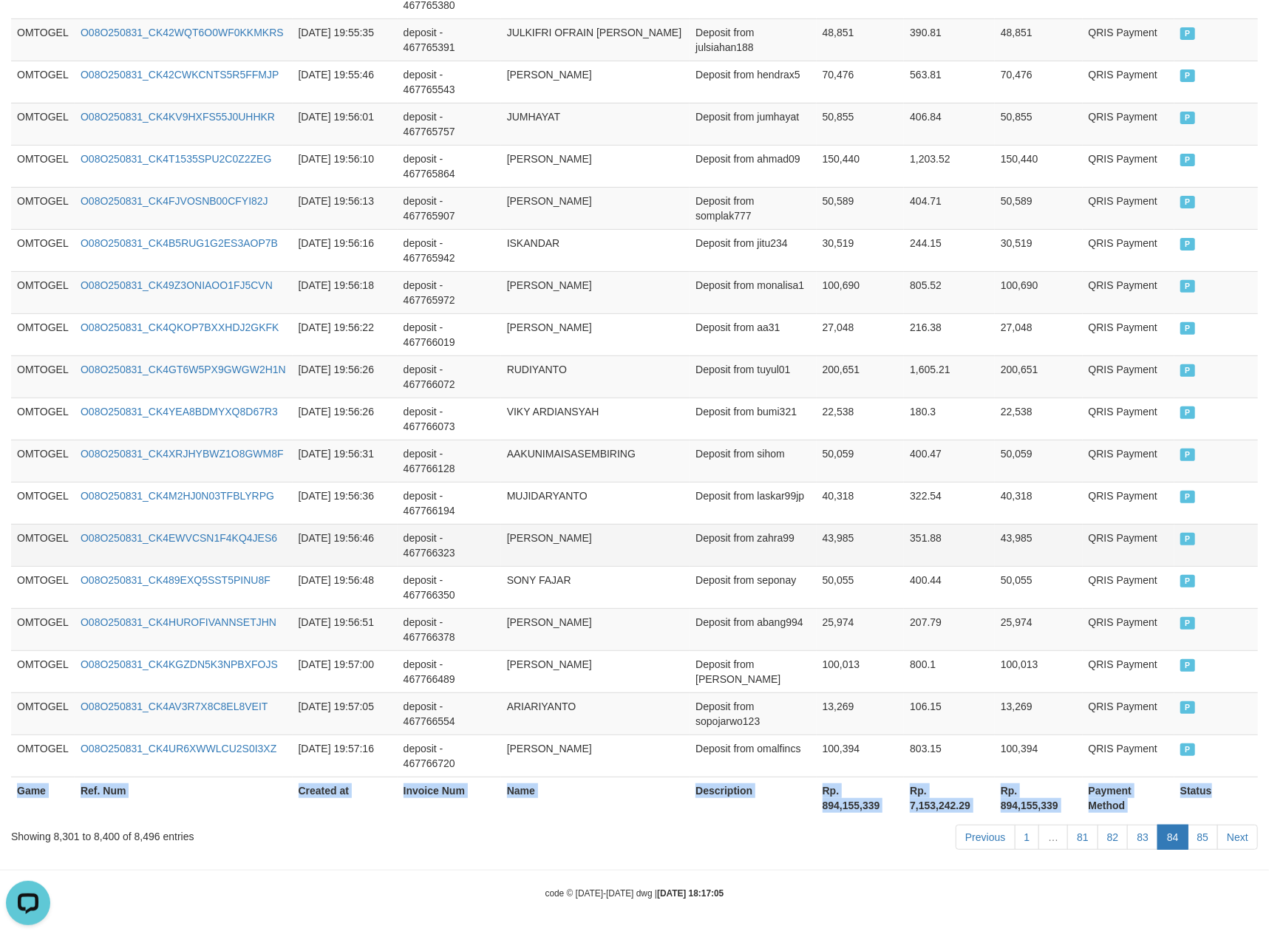
copy table "Game Ref. Num Created at Invoice Num Name Description Net Amount Total Fee Amou…"
click at [1214, 835] on link "85" at bounding box center [1203, 837] width 31 height 25
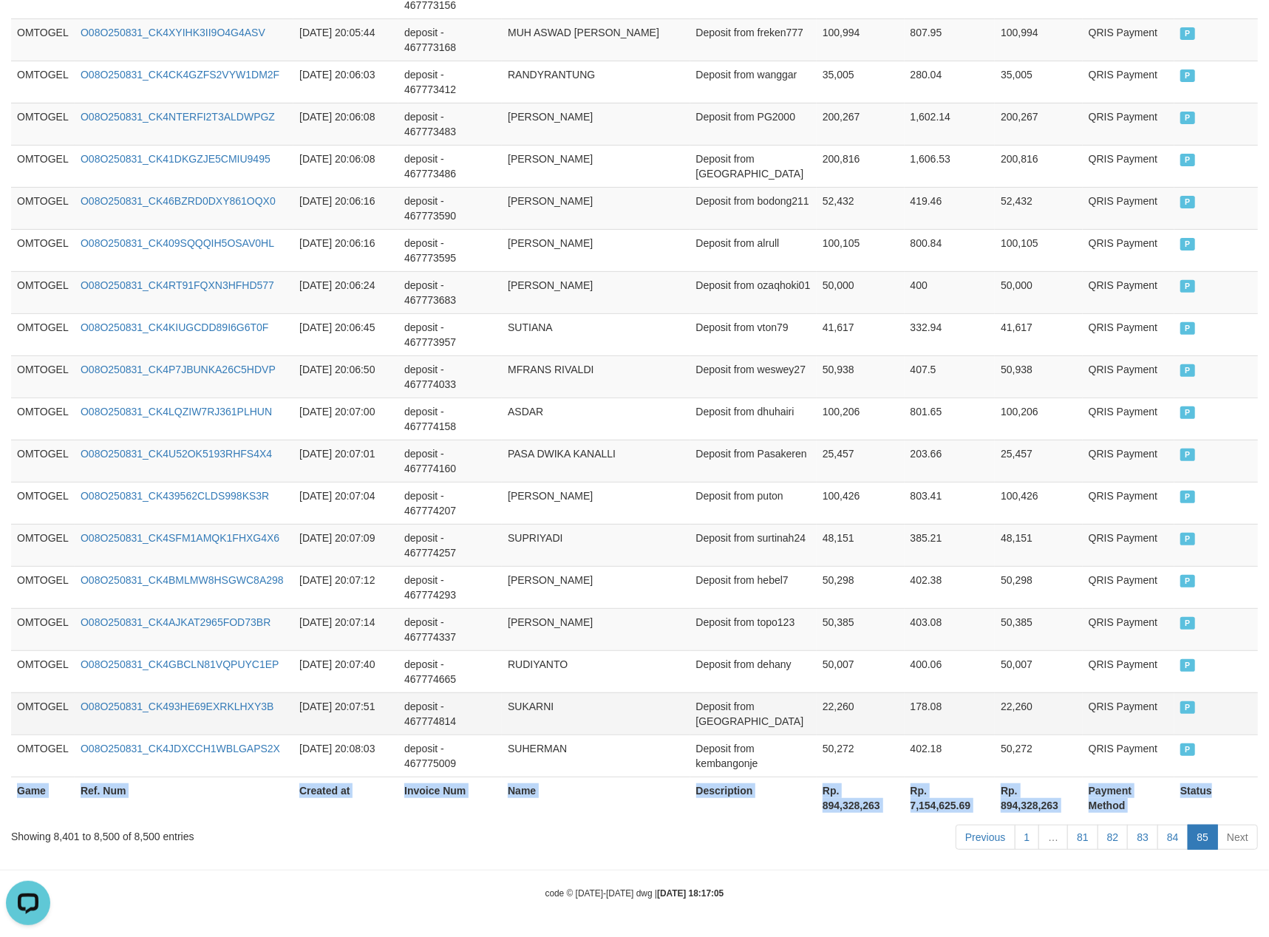
copy table "Game Ref. Num Created at Invoice Num Name Description Net Amount Total Fee Amou…"
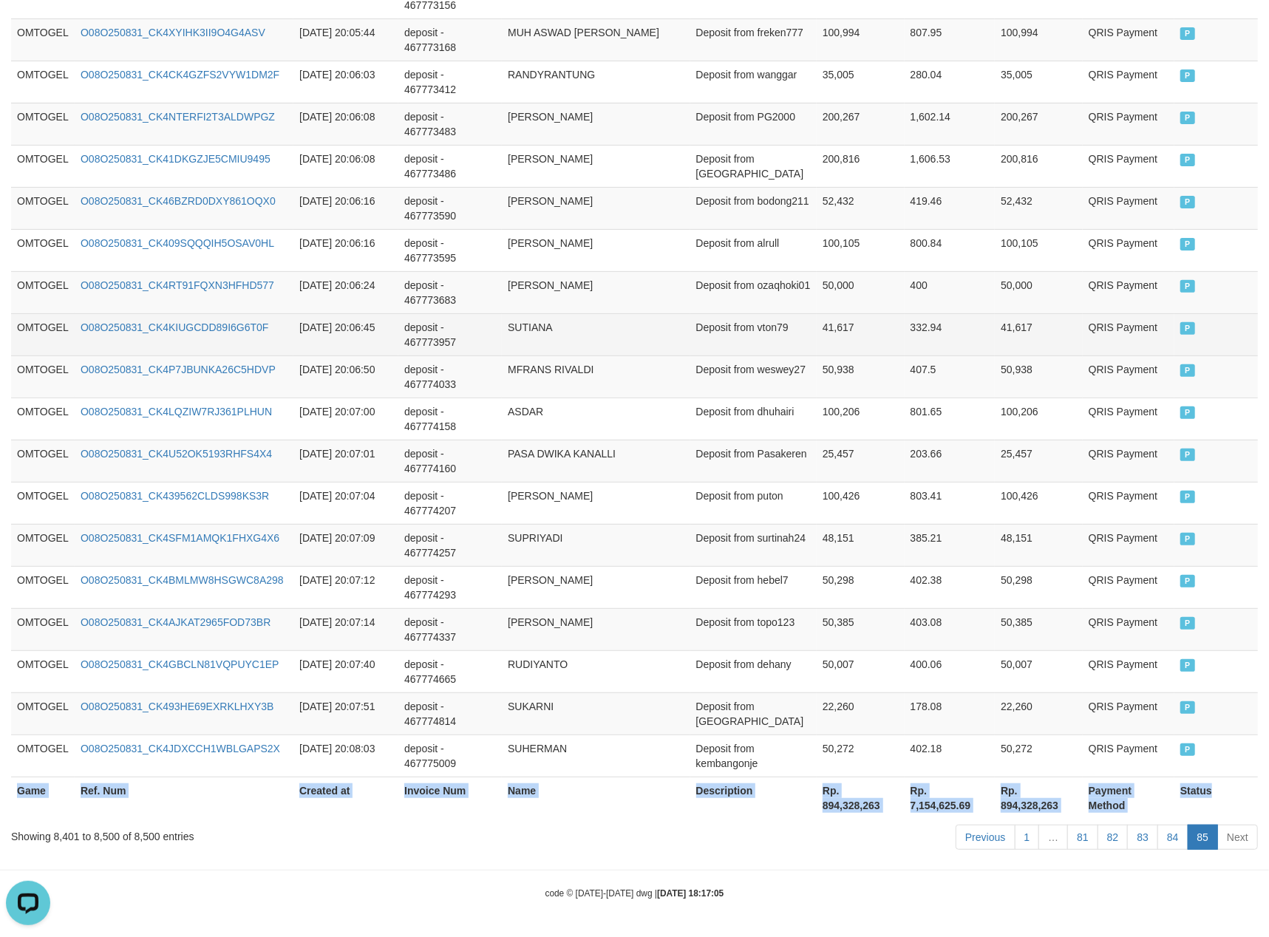
click at [648, 350] on td "SUTIANA" at bounding box center [596, 334] width 188 height 42
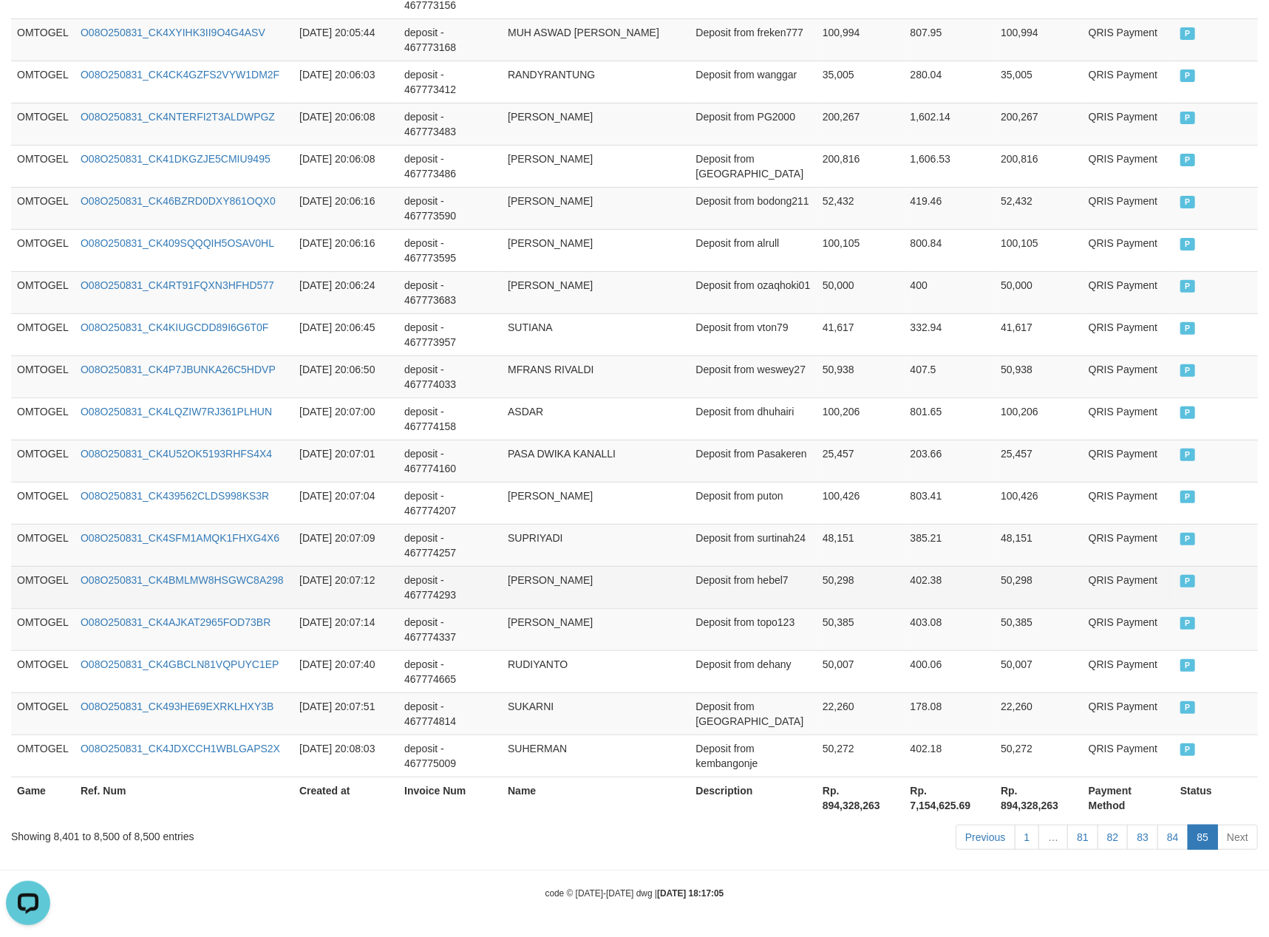
click at [856, 572] on td "50,298" at bounding box center [861, 587] width 88 height 42
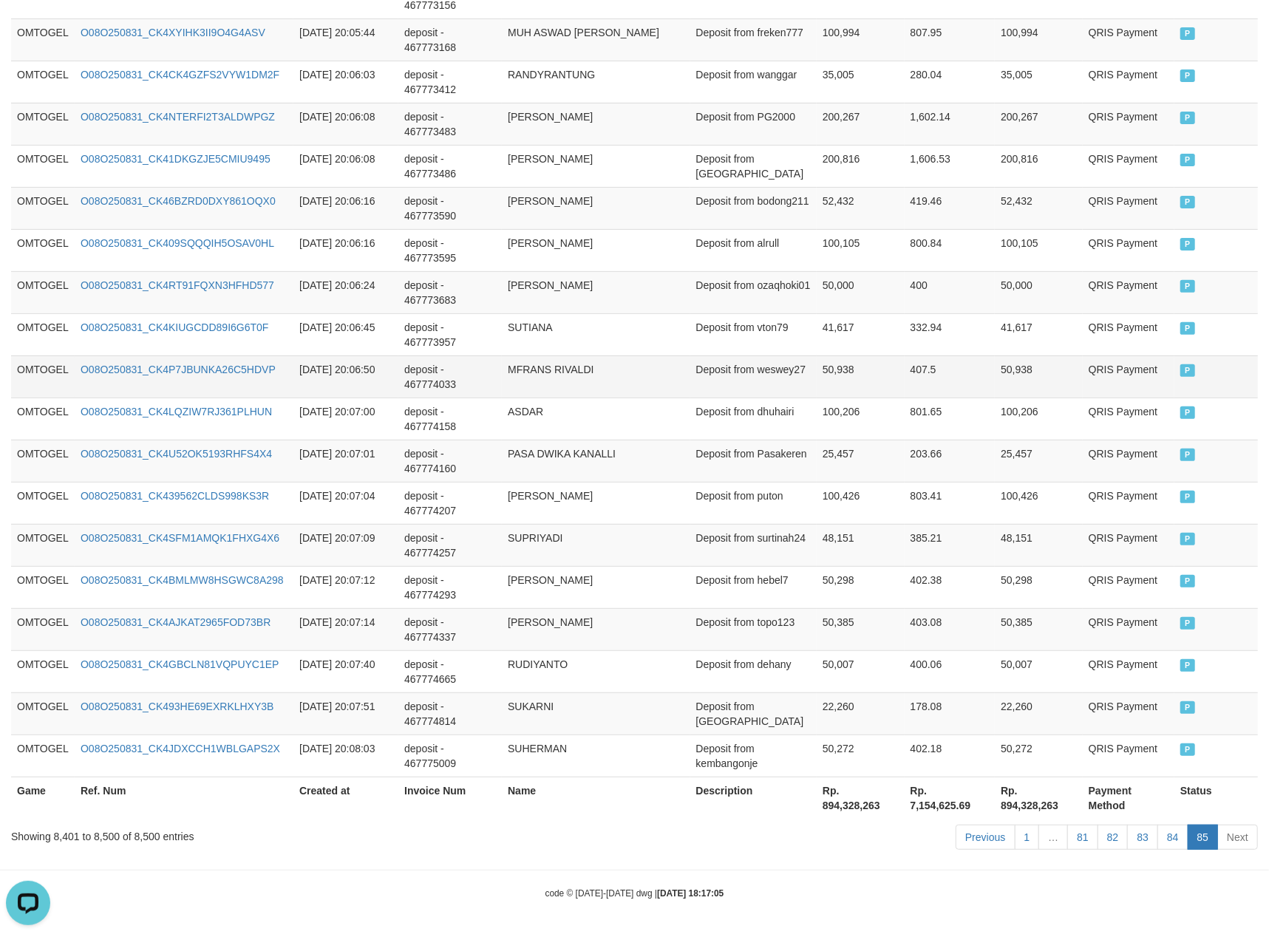
click at [776, 356] on td "Deposit from weswey27" at bounding box center [754, 377] width 126 height 42
click at [1187, 835] on link "84" at bounding box center [1173, 837] width 31 height 25
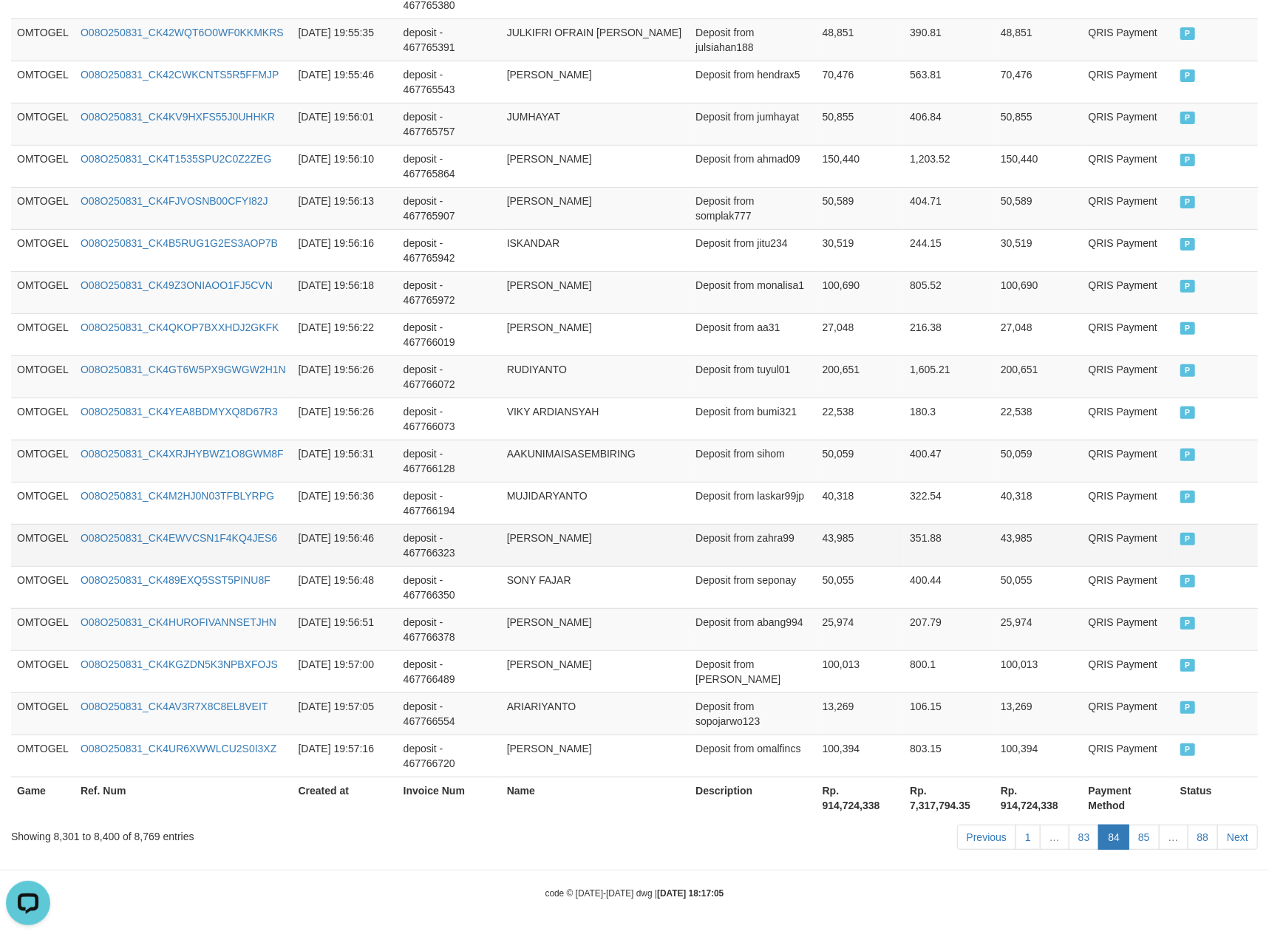
click at [933, 557] on td "351.88" at bounding box center [949, 545] width 91 height 42
